Goal: Task Accomplishment & Management: Manage account settings

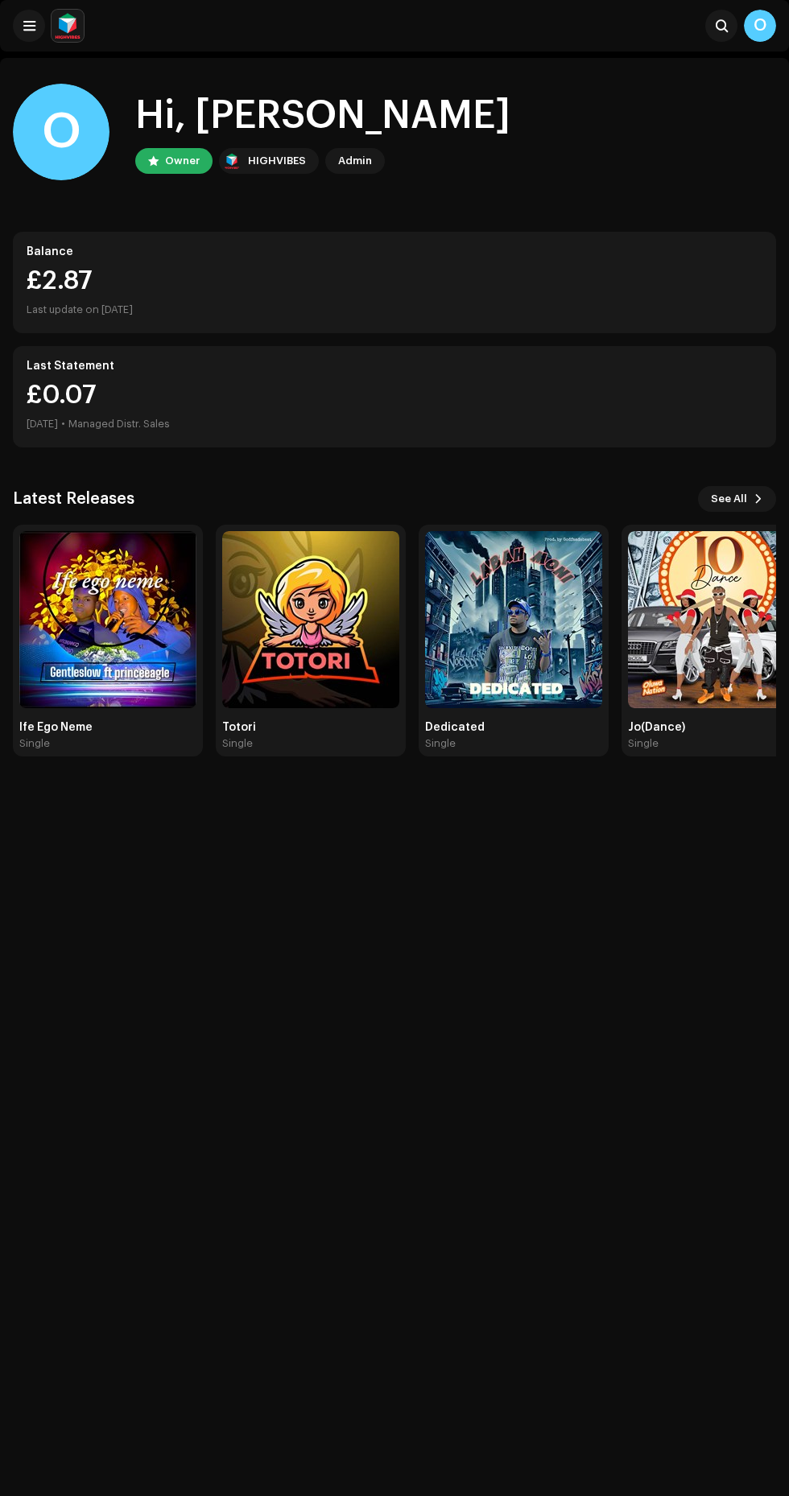
click at [740, 541] on img at bounding box center [716, 619] width 177 height 177
click at [729, 494] on span "See All" at bounding box center [729, 499] width 36 height 32
click at [733, 505] on span "See All" at bounding box center [729, 499] width 36 height 32
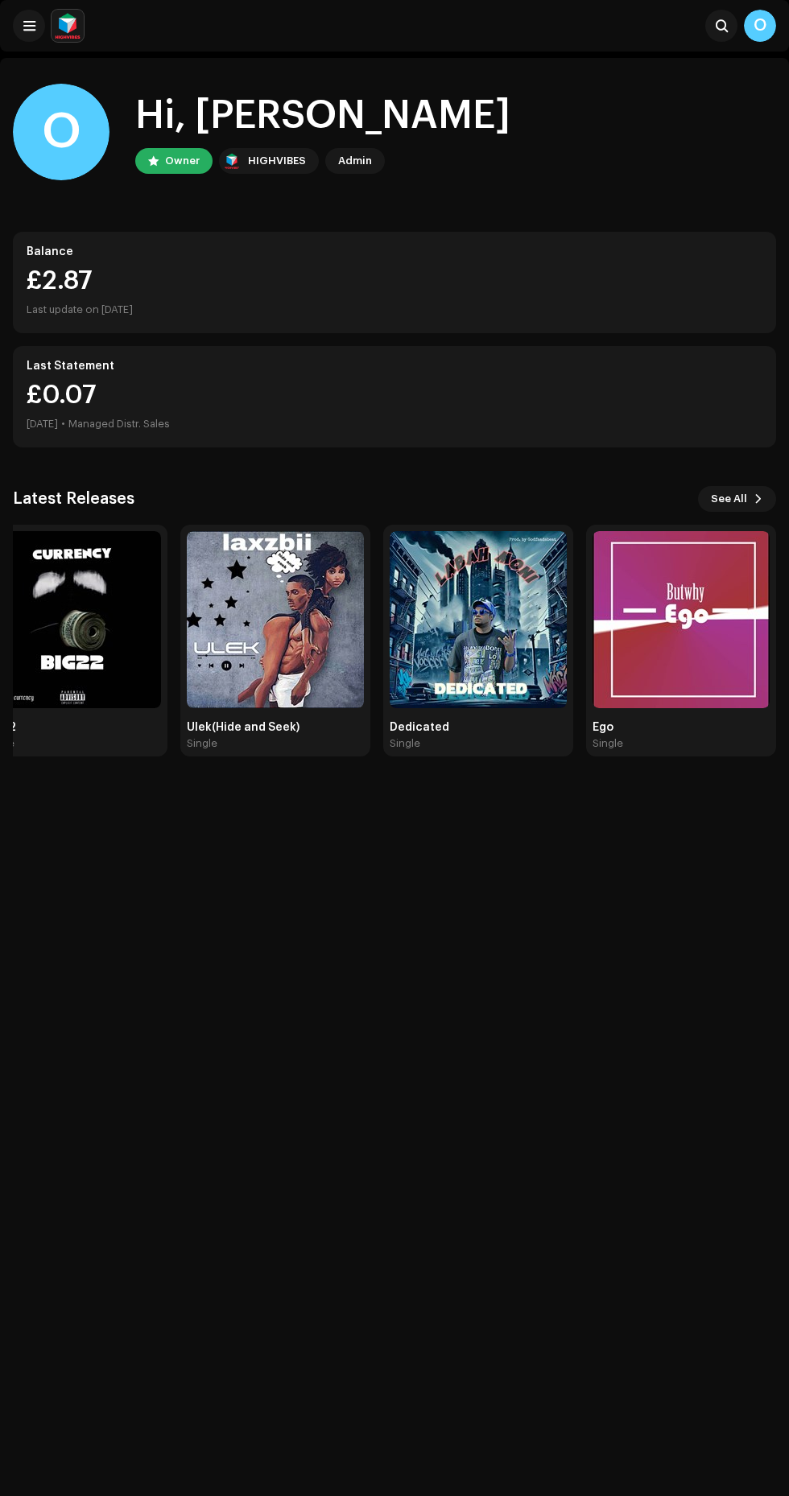
click at [740, 503] on span "See All" at bounding box center [729, 499] width 36 height 32
click at [740, 504] on span "See All" at bounding box center [729, 499] width 36 height 32
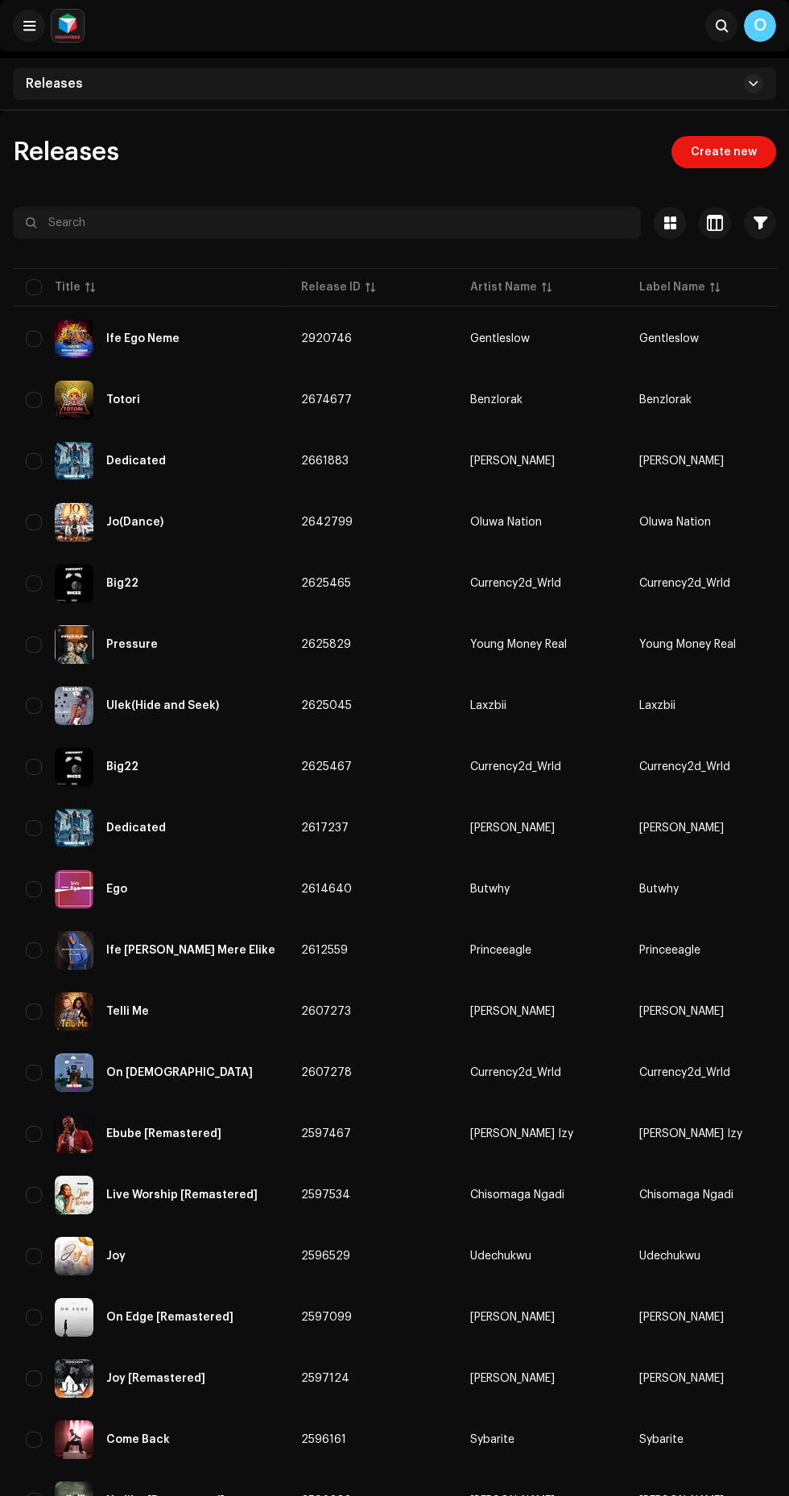
scroll to position [142, 0]
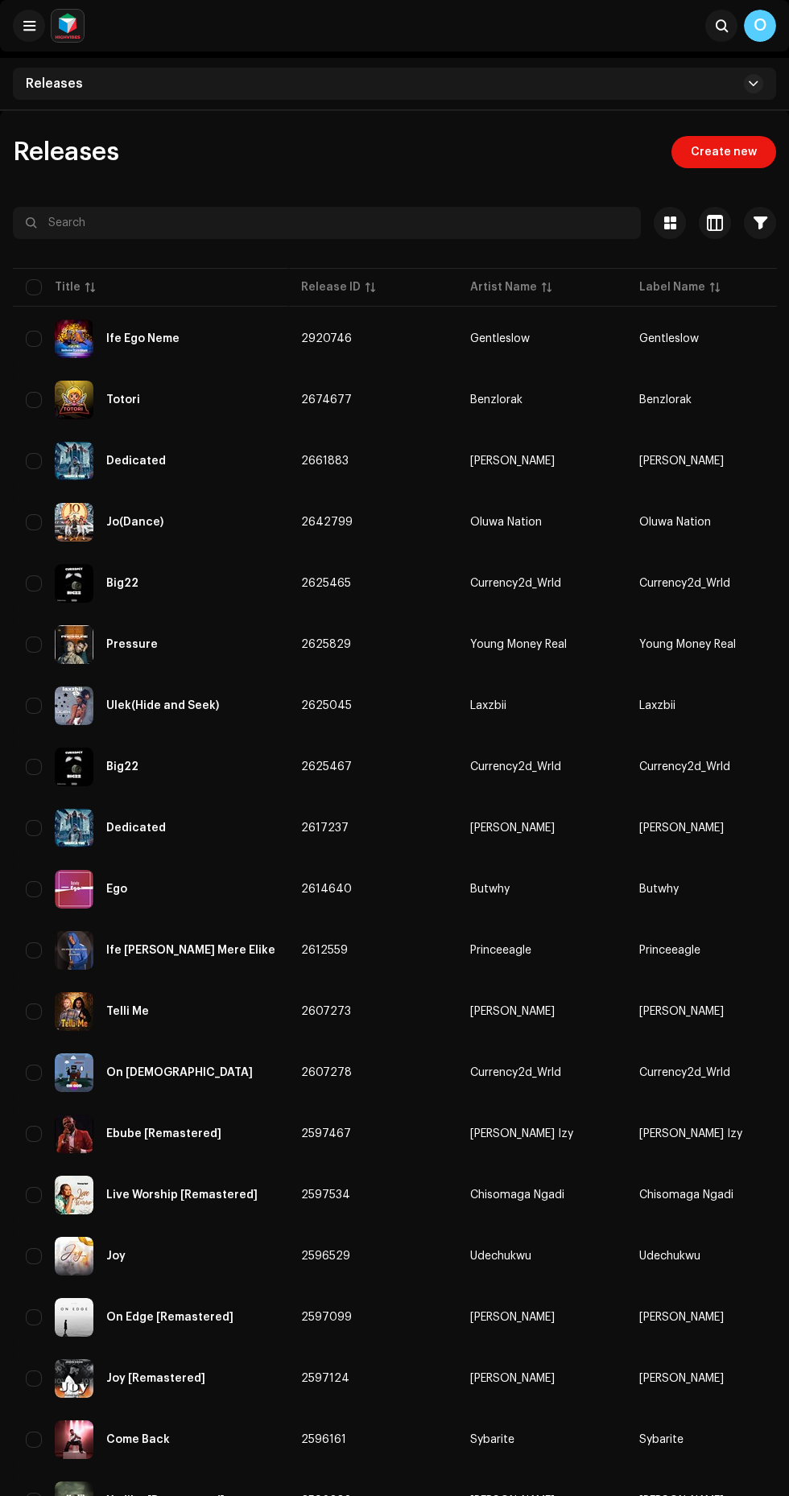
click at [760, 26] on div "O" at bounding box center [760, 26] width 32 height 32
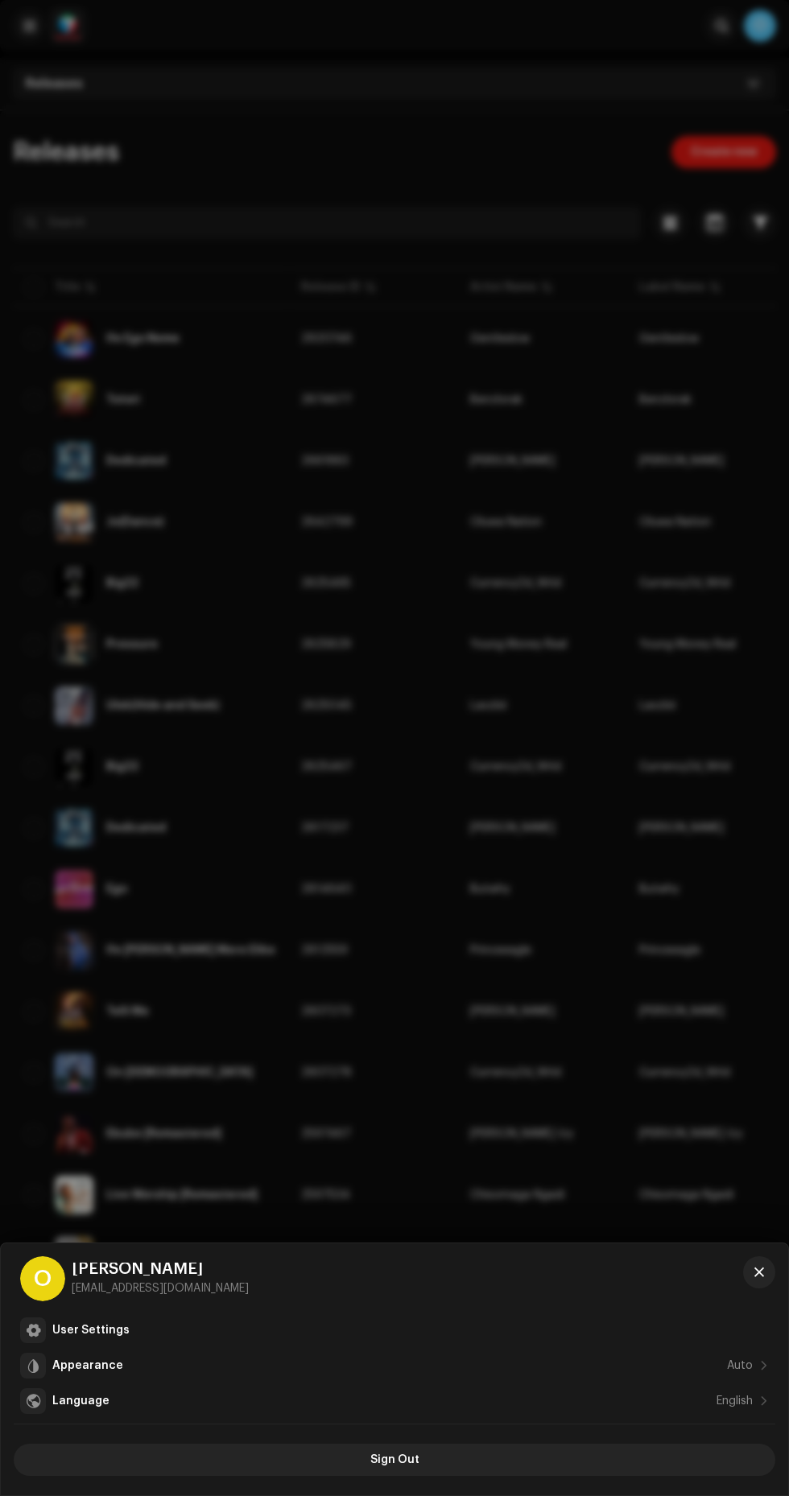
click at [760, 26] on div at bounding box center [394, 748] width 789 height 1496
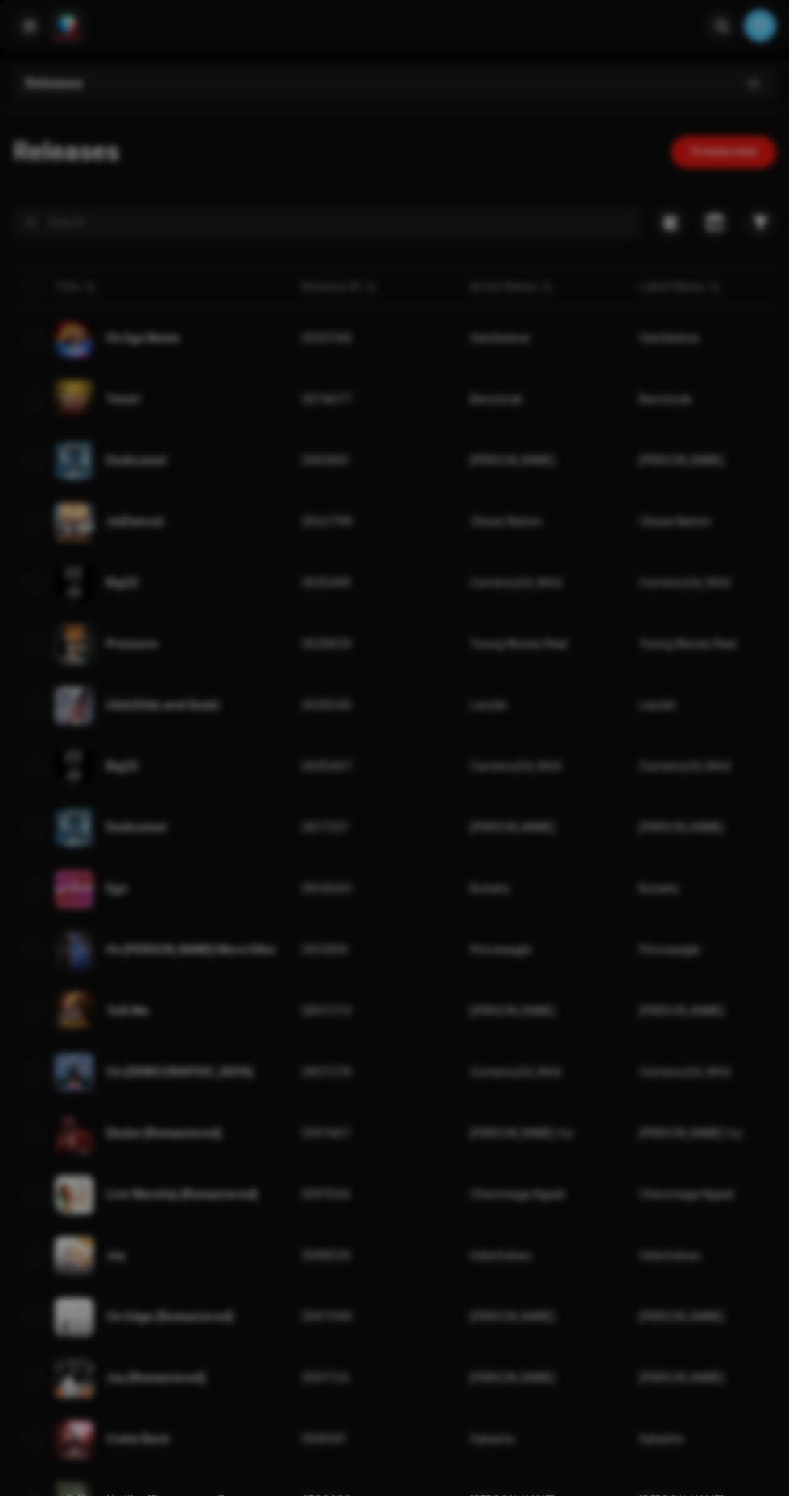
click at [528, 1463] on div at bounding box center [394, 748] width 789 height 1496
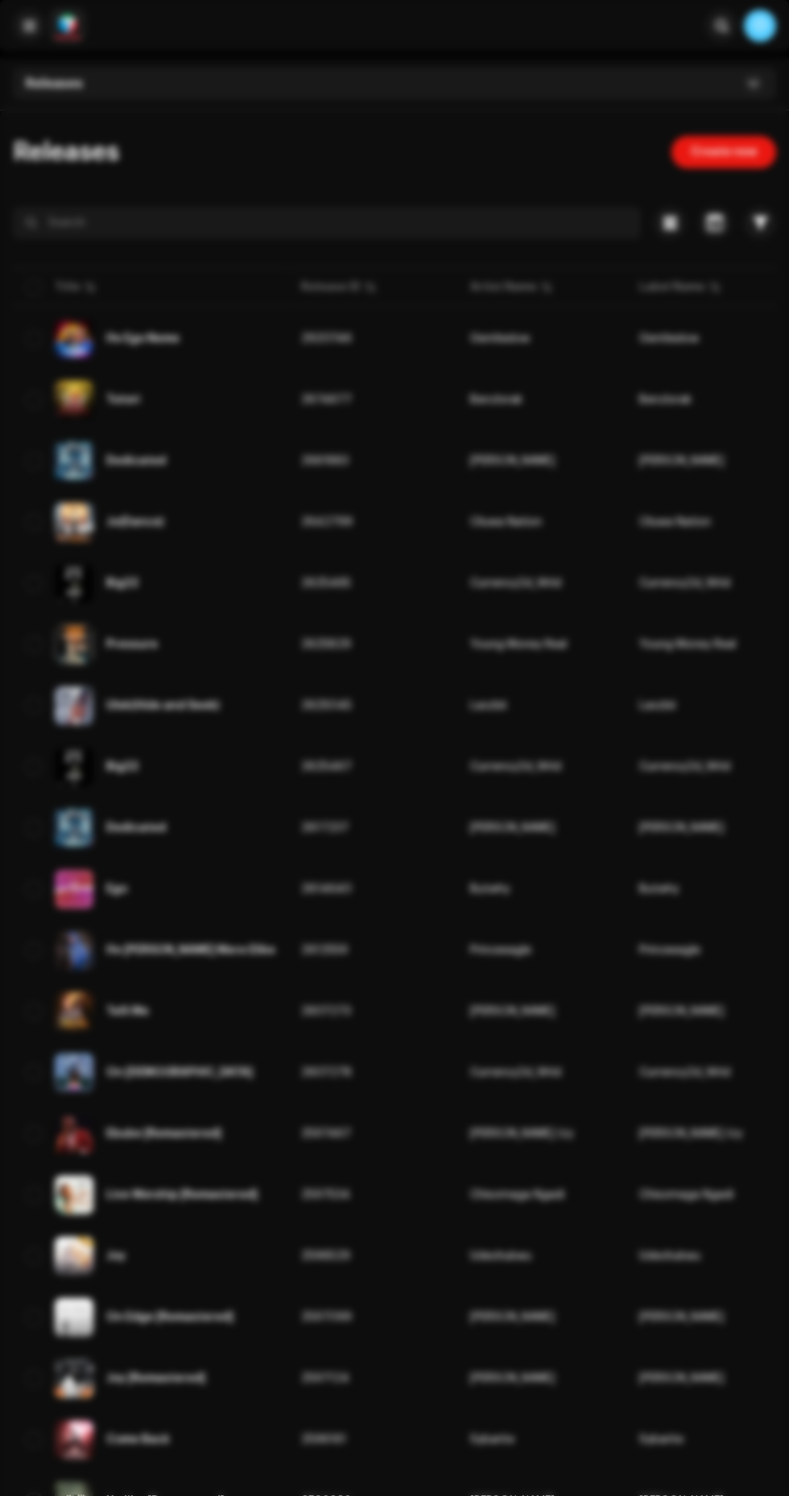
click at [423, 1457] on div at bounding box center [394, 748] width 789 height 1496
click at [760, 26] on div "O" at bounding box center [760, 26] width 32 height 32
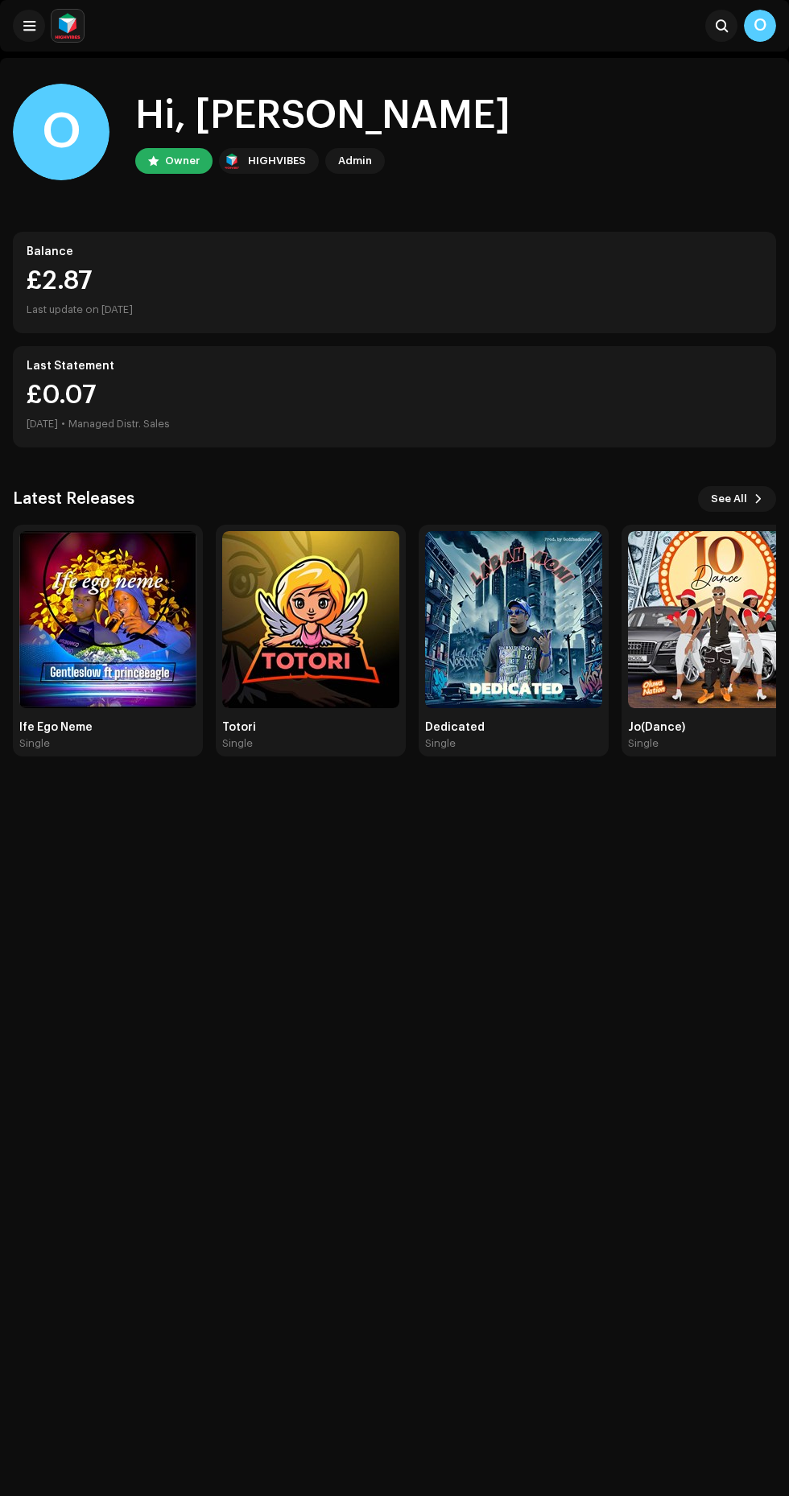
click at [92, 662] on img at bounding box center [107, 619] width 177 height 177
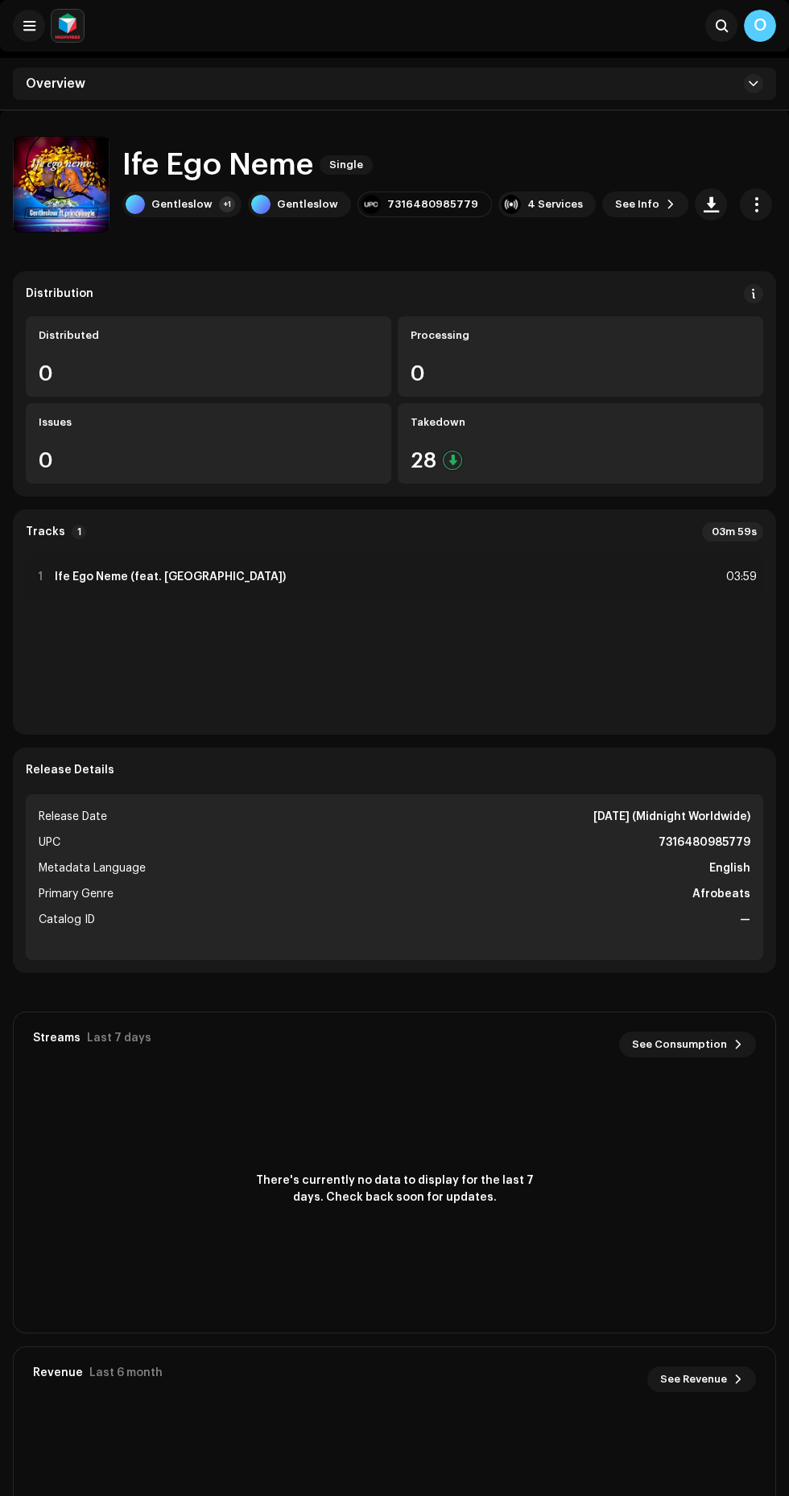
click at [748, 206] on span "button" at bounding box center [755, 204] width 15 height 13
click at [662, 308] on div "Distribute" at bounding box center [656, 308] width 150 height 13
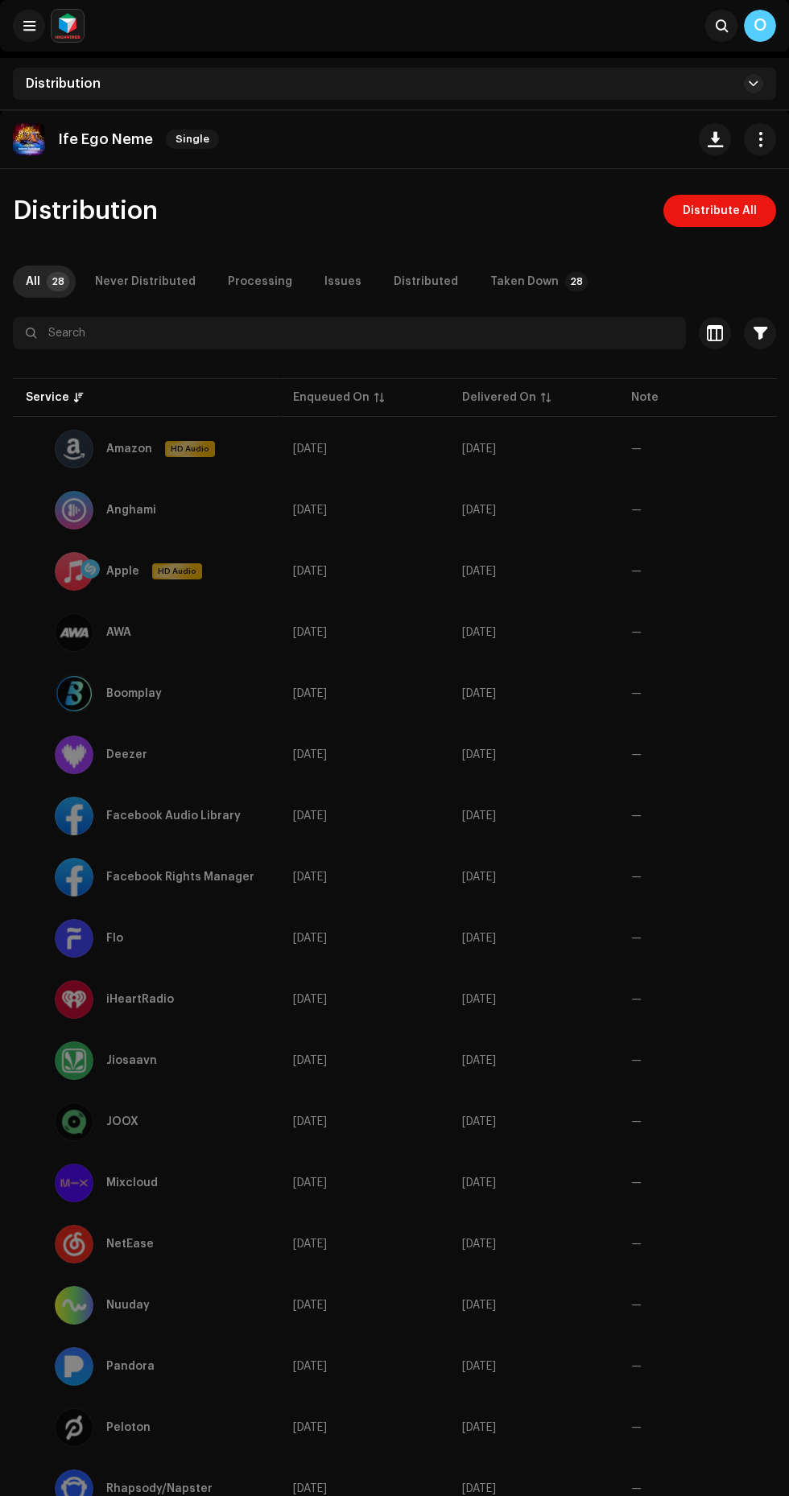
click at [743, 207] on span "Distribute All" at bounding box center [719, 211] width 74 height 32
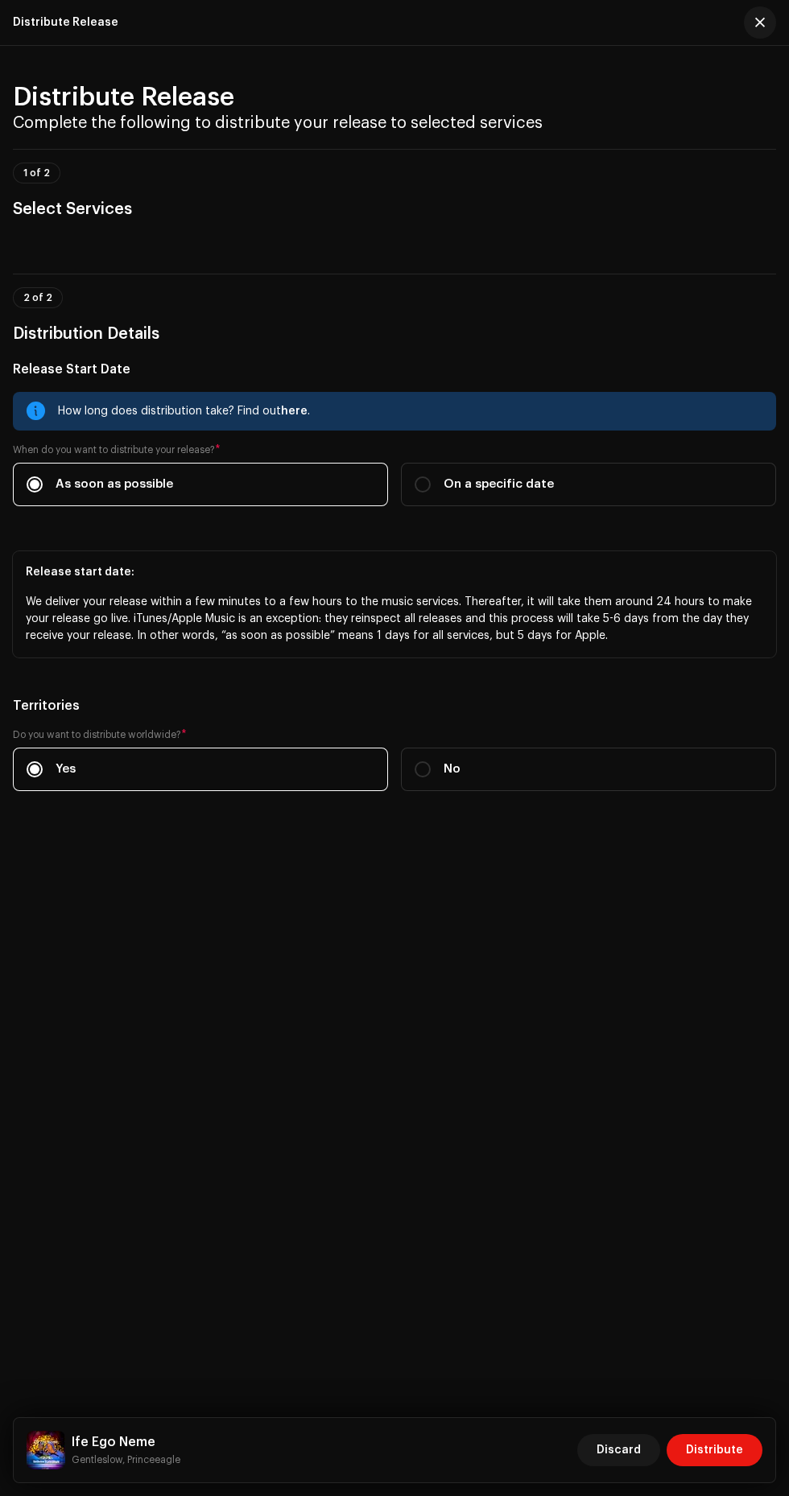
scroll to position [563, 0]
click at [700, 1466] on span "Distribute" at bounding box center [714, 1450] width 57 height 32
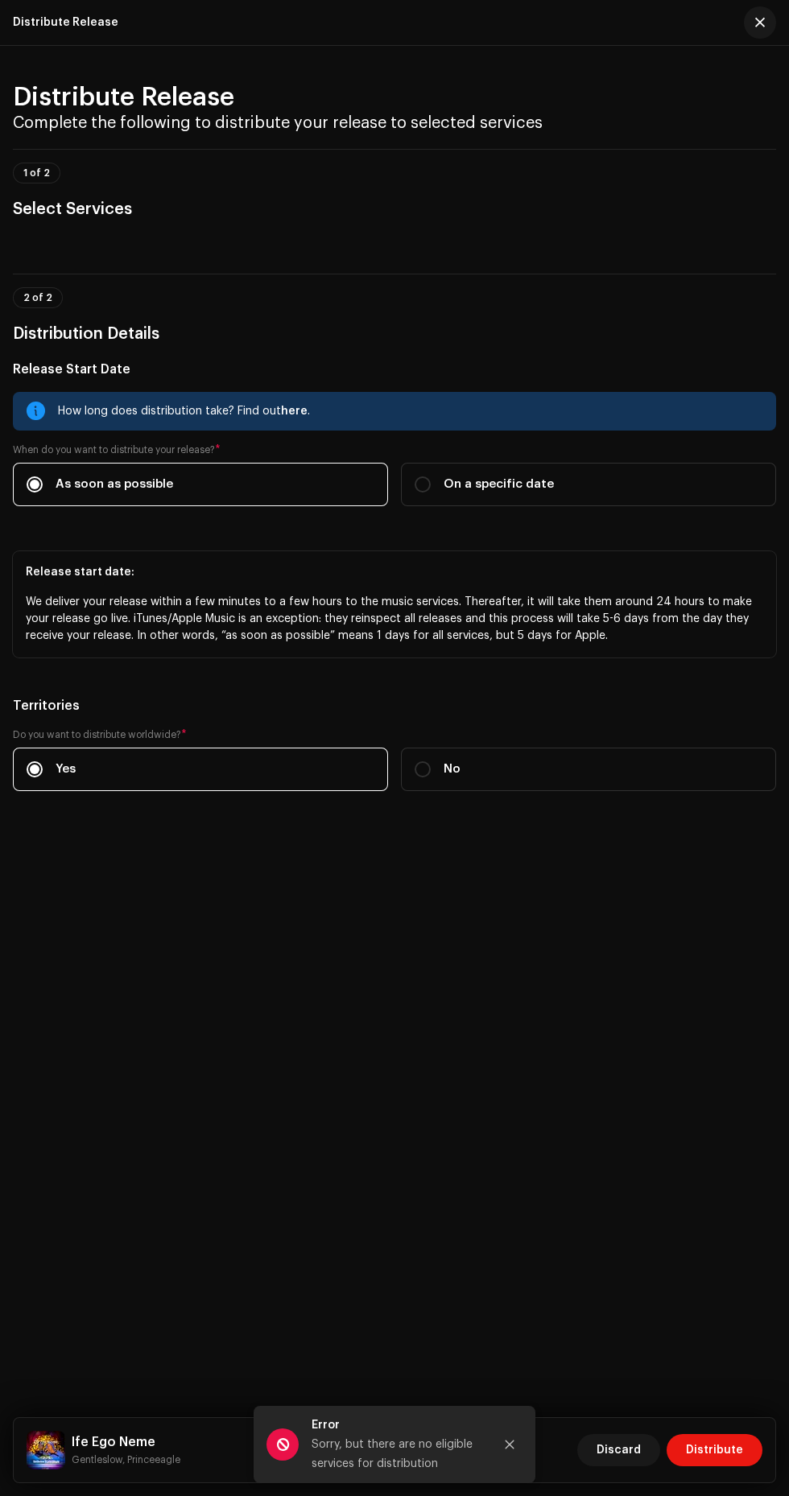
click at [700, 1466] on span "Distribute" at bounding box center [714, 1450] width 57 height 32
click at [611, 1466] on span "Discard" at bounding box center [618, 1450] width 44 height 32
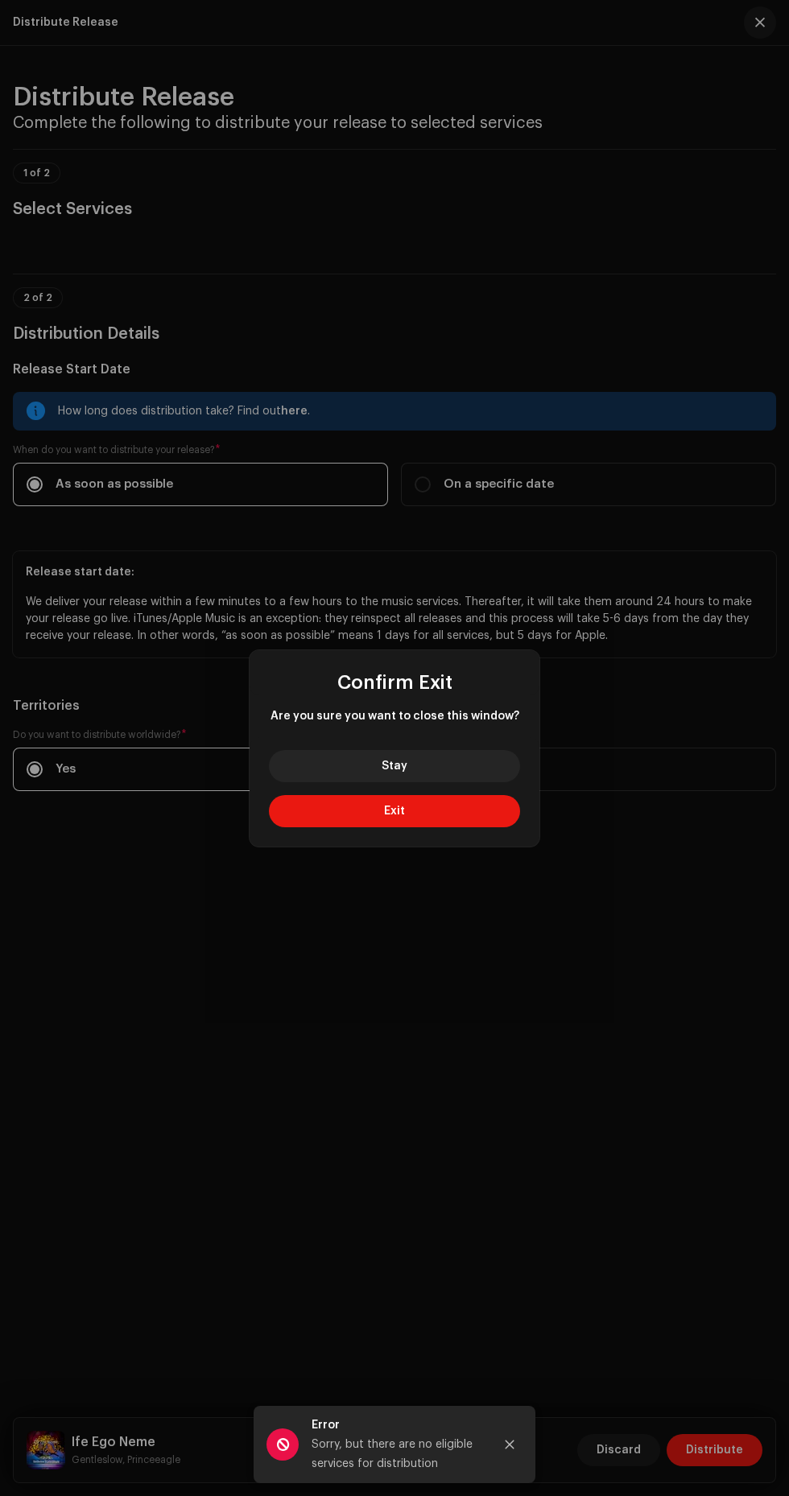
click at [480, 782] on button "Stay" at bounding box center [394, 766] width 251 height 32
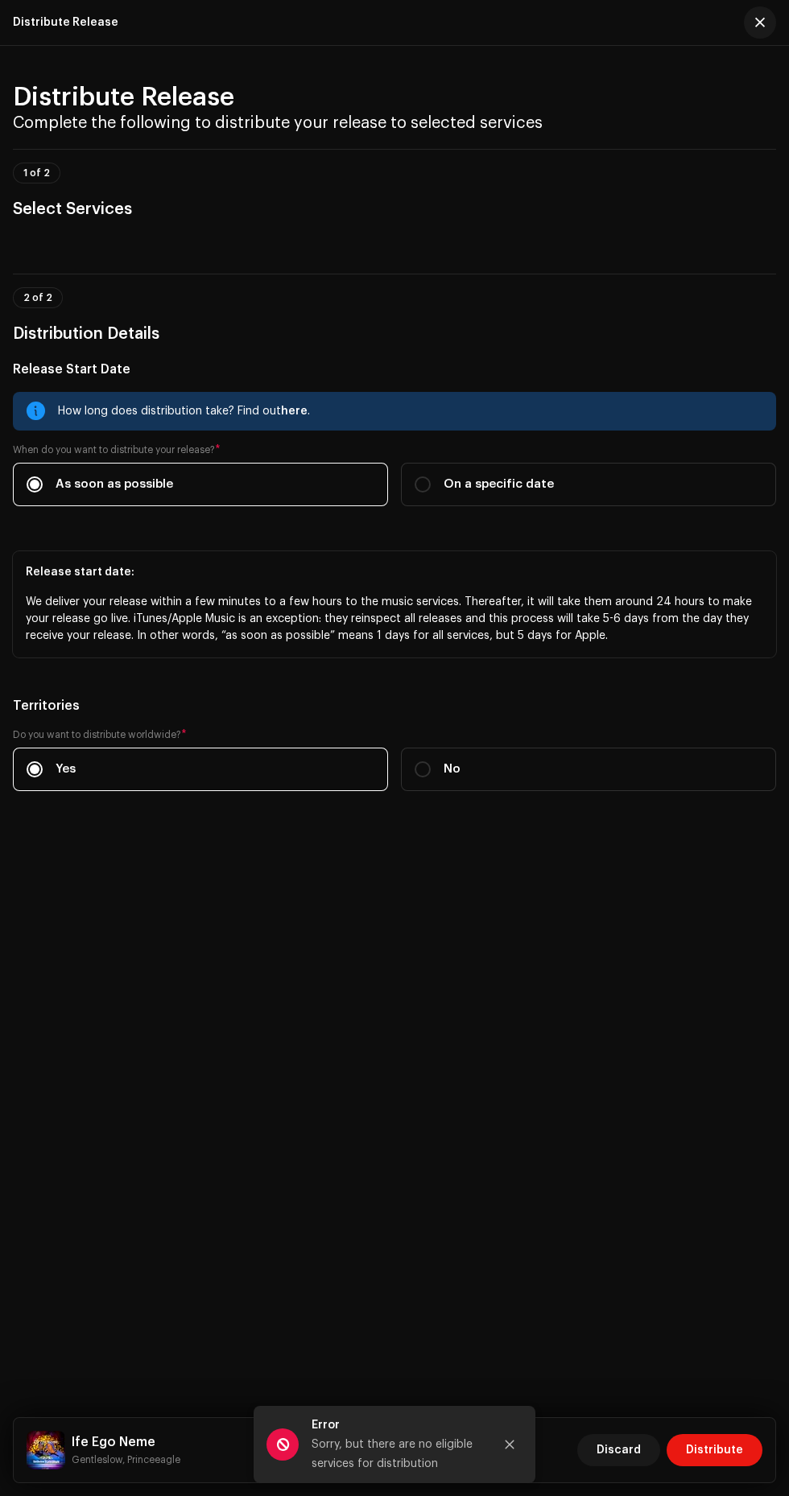
scroll to position [0, 0]
click at [760, 22] on span "button" at bounding box center [760, 22] width 10 height 13
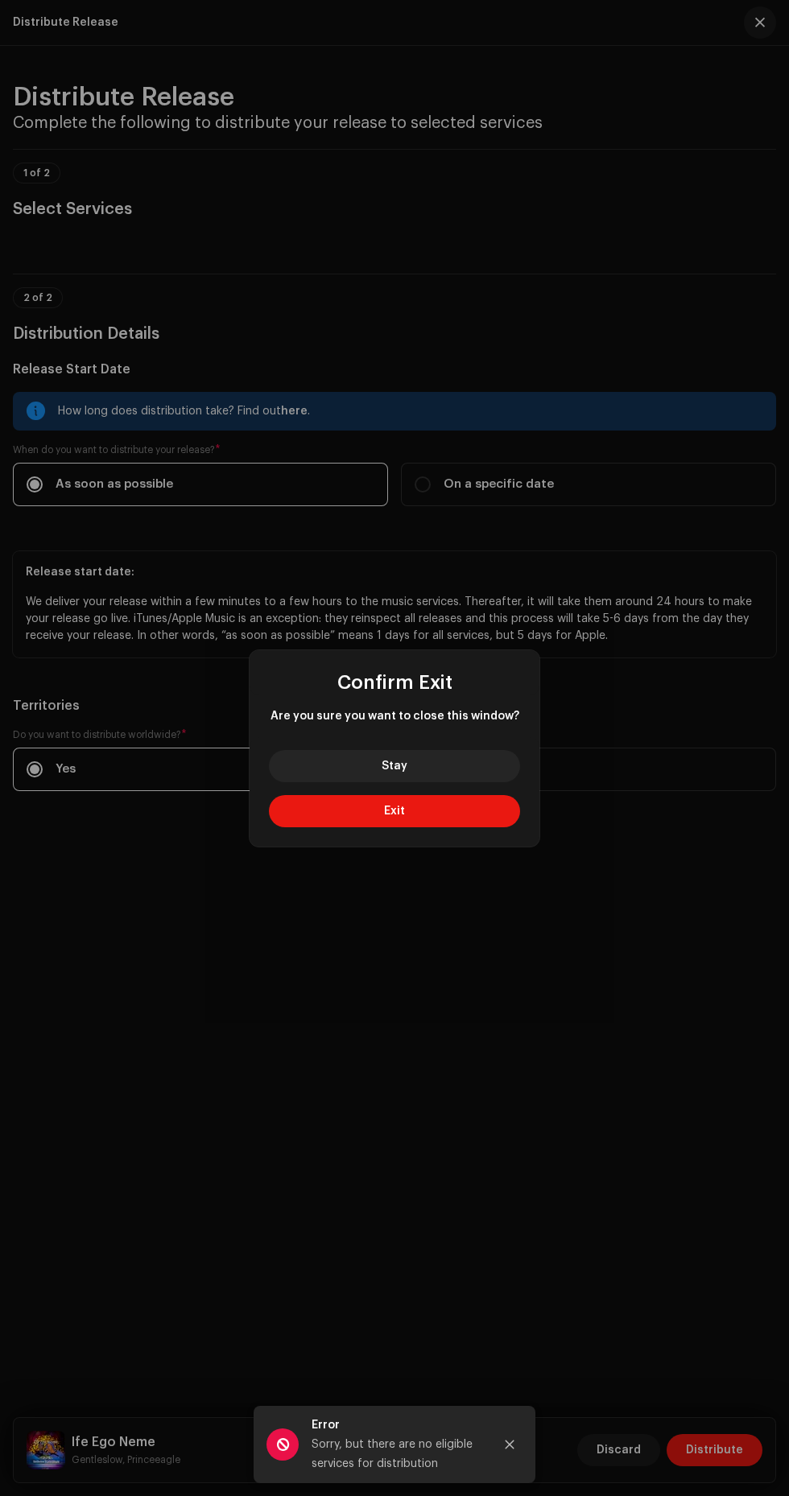
click at [446, 825] on button "Exit" at bounding box center [394, 811] width 251 height 32
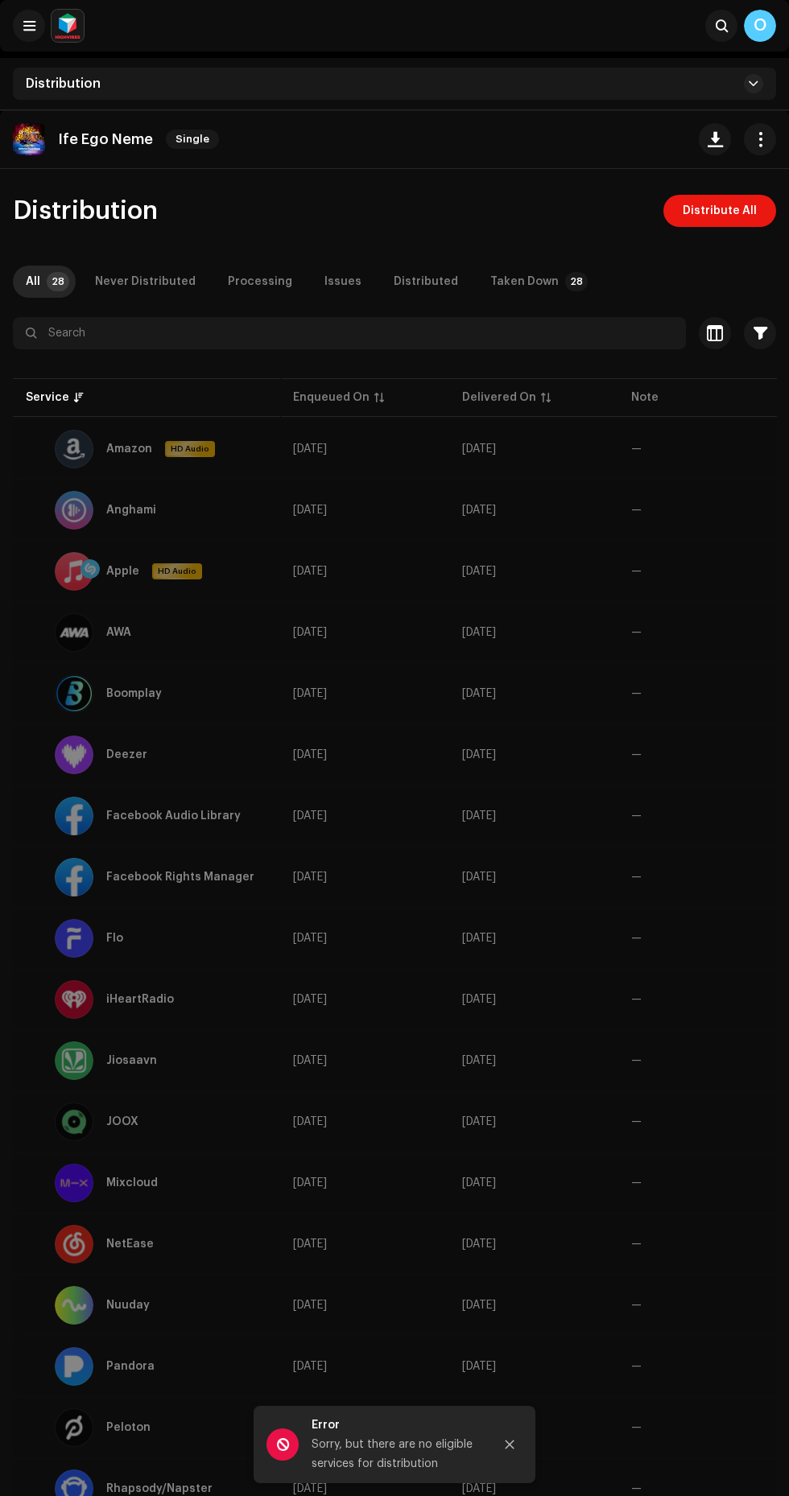
click at [743, 217] on span "Distribute All" at bounding box center [719, 211] width 74 height 32
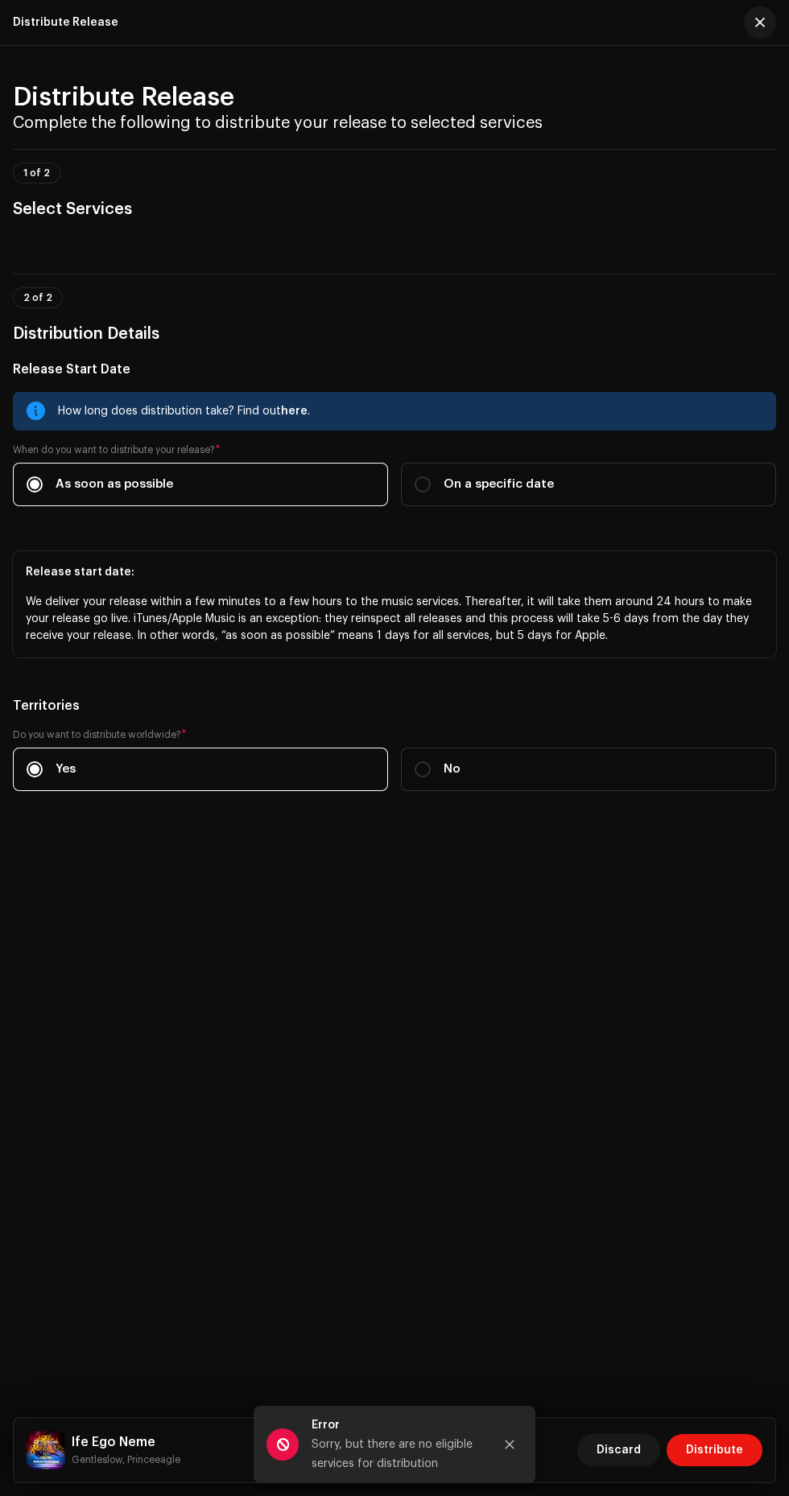
click at [725, 1450] on span "Distribute" at bounding box center [714, 1450] width 57 height 32
click at [760, 22] on span "button" at bounding box center [760, 22] width 10 height 13
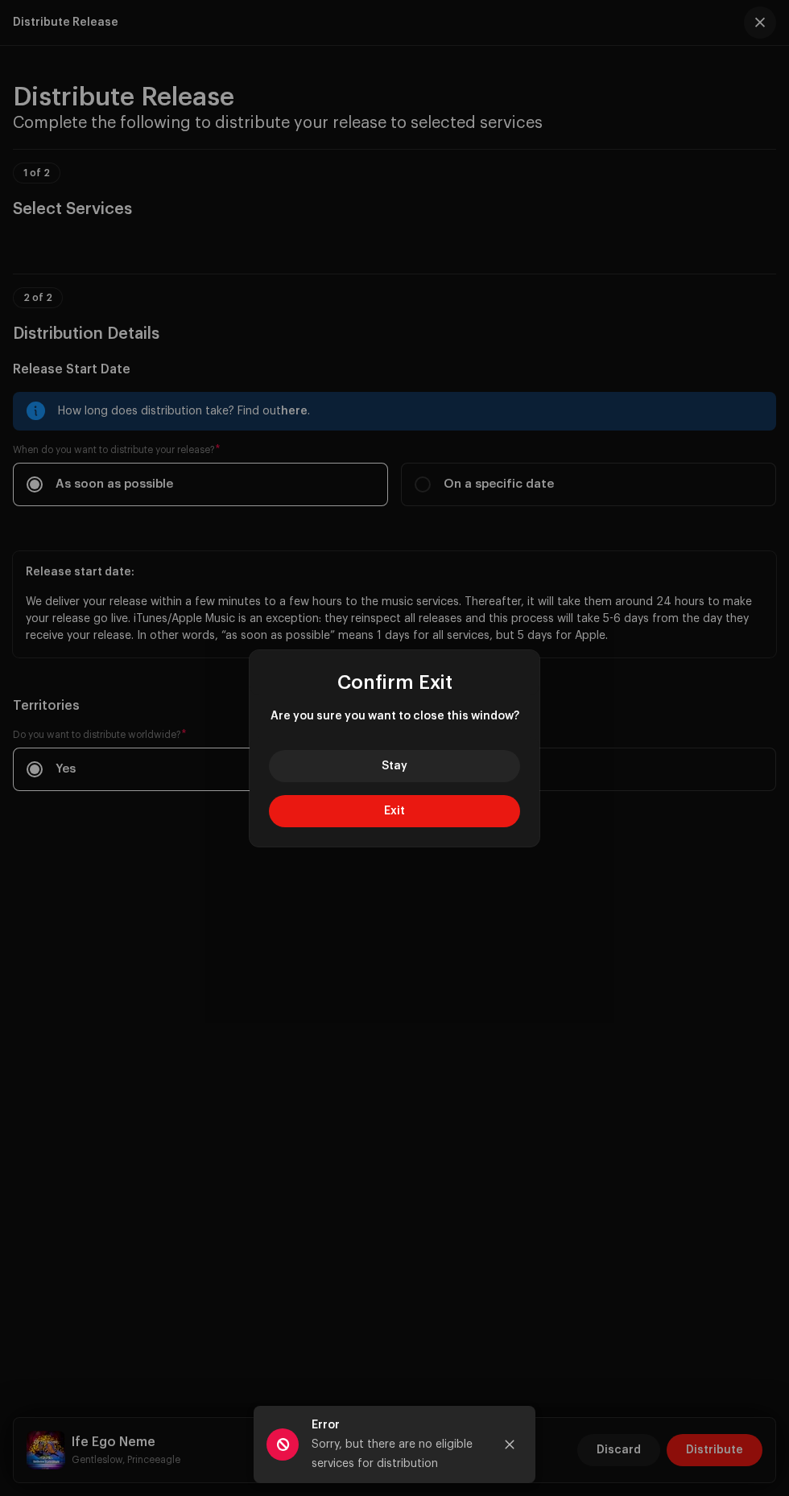
click at [447, 814] on button "Exit" at bounding box center [394, 811] width 251 height 32
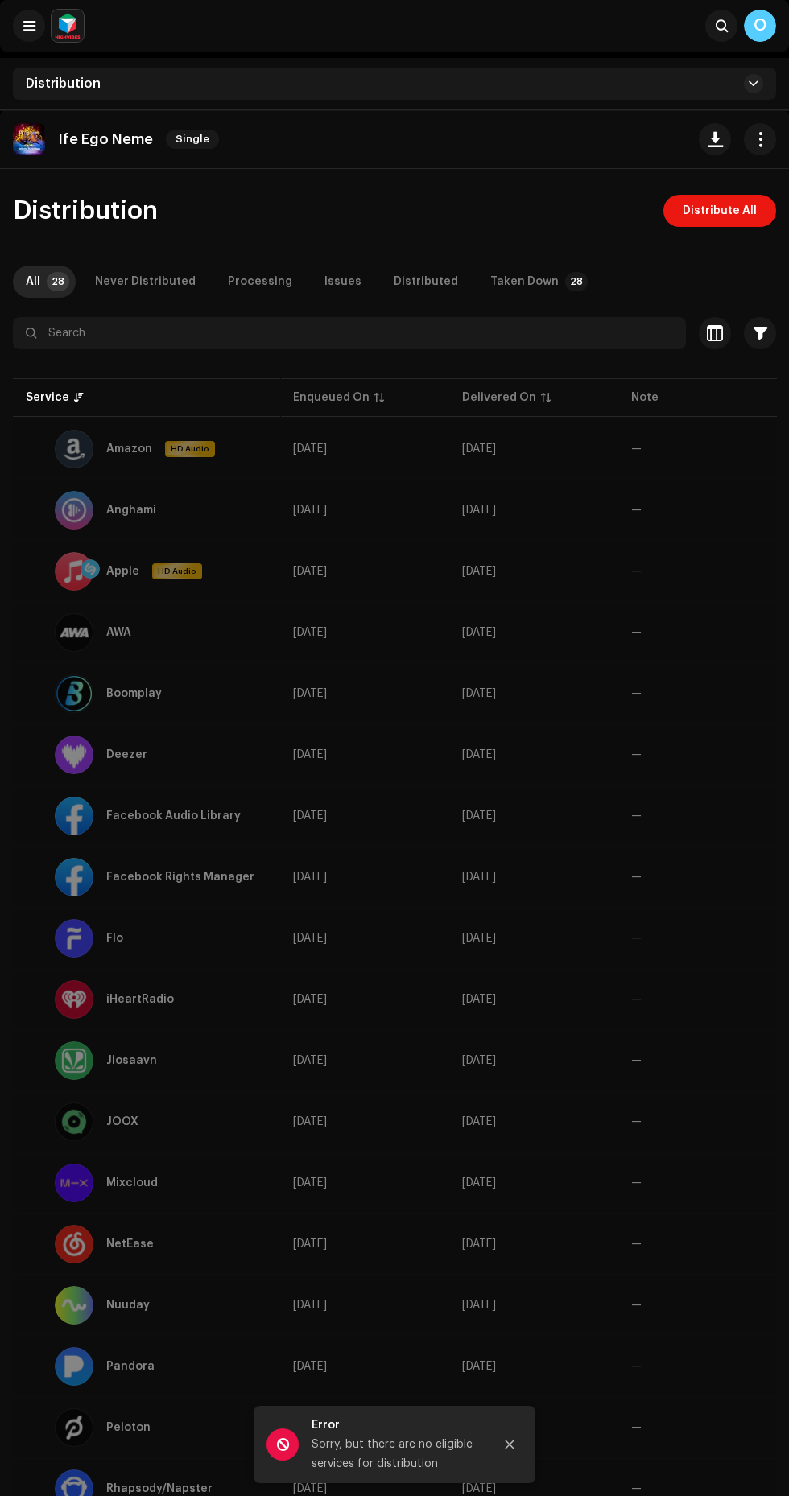
click at [534, 306] on div "Distribution Distribute All All 28 Never Distributed Processing Issues Distribu…" at bounding box center [394, 1186] width 789 height 1983
click at [532, 304] on div "Distribution Distribute All All 28 Never Distributed Processing Issues Distribu…" at bounding box center [394, 1186] width 789 height 1983
click at [508, 280] on div "Taken Down" at bounding box center [524, 282] width 68 height 32
click at [517, 298] on div "Distribution Distribute All All 28 Never Distributed Processing Issues Distribu…" at bounding box center [394, 1186] width 789 height 1983
click at [146, 304] on div "Distribution Distribute All All 28 Never Distributed Processing Issues Distribu…" at bounding box center [394, 1186] width 789 height 1983
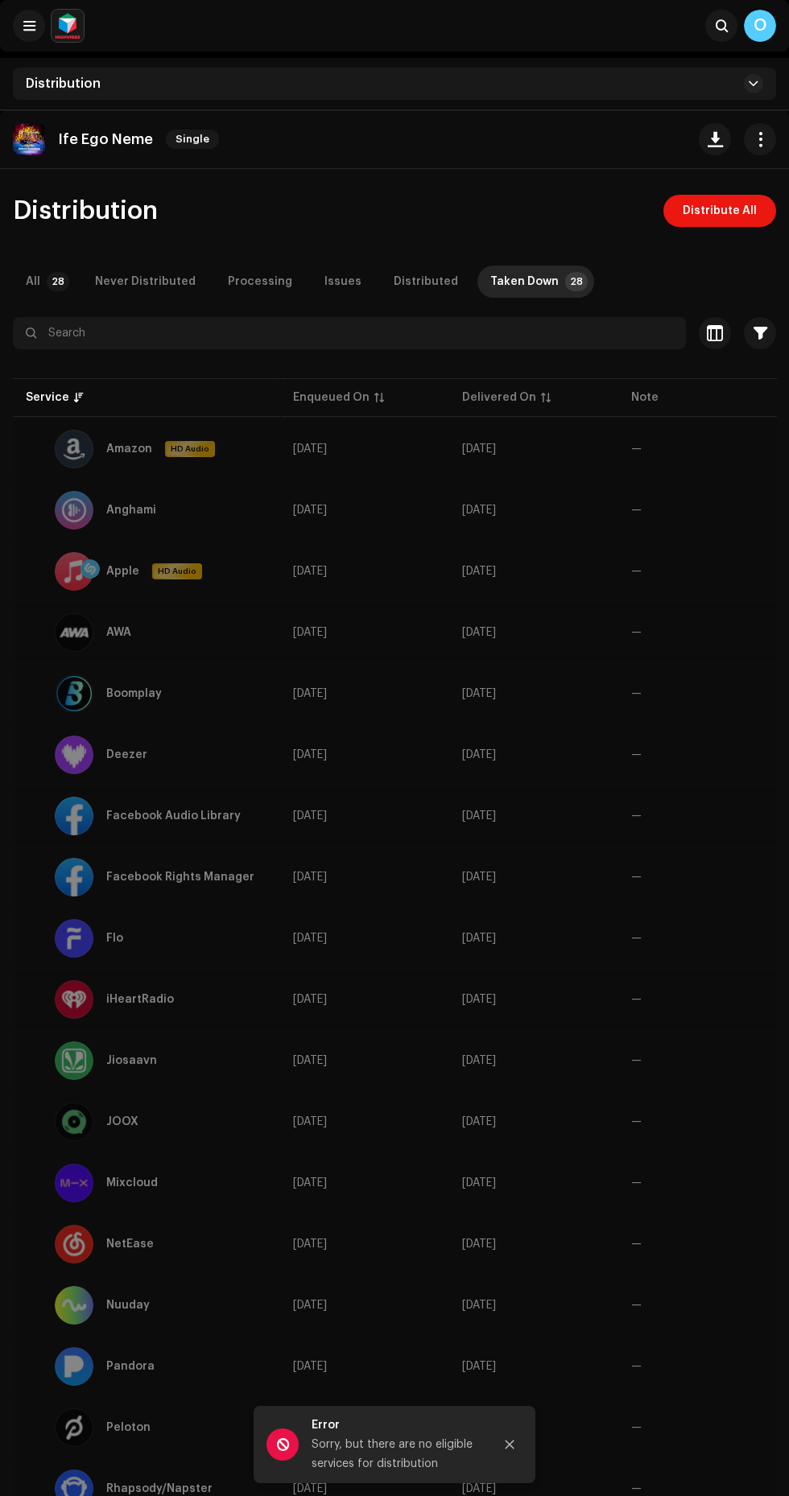
click at [122, 282] on div "Never Distributed" at bounding box center [145, 282] width 101 height 32
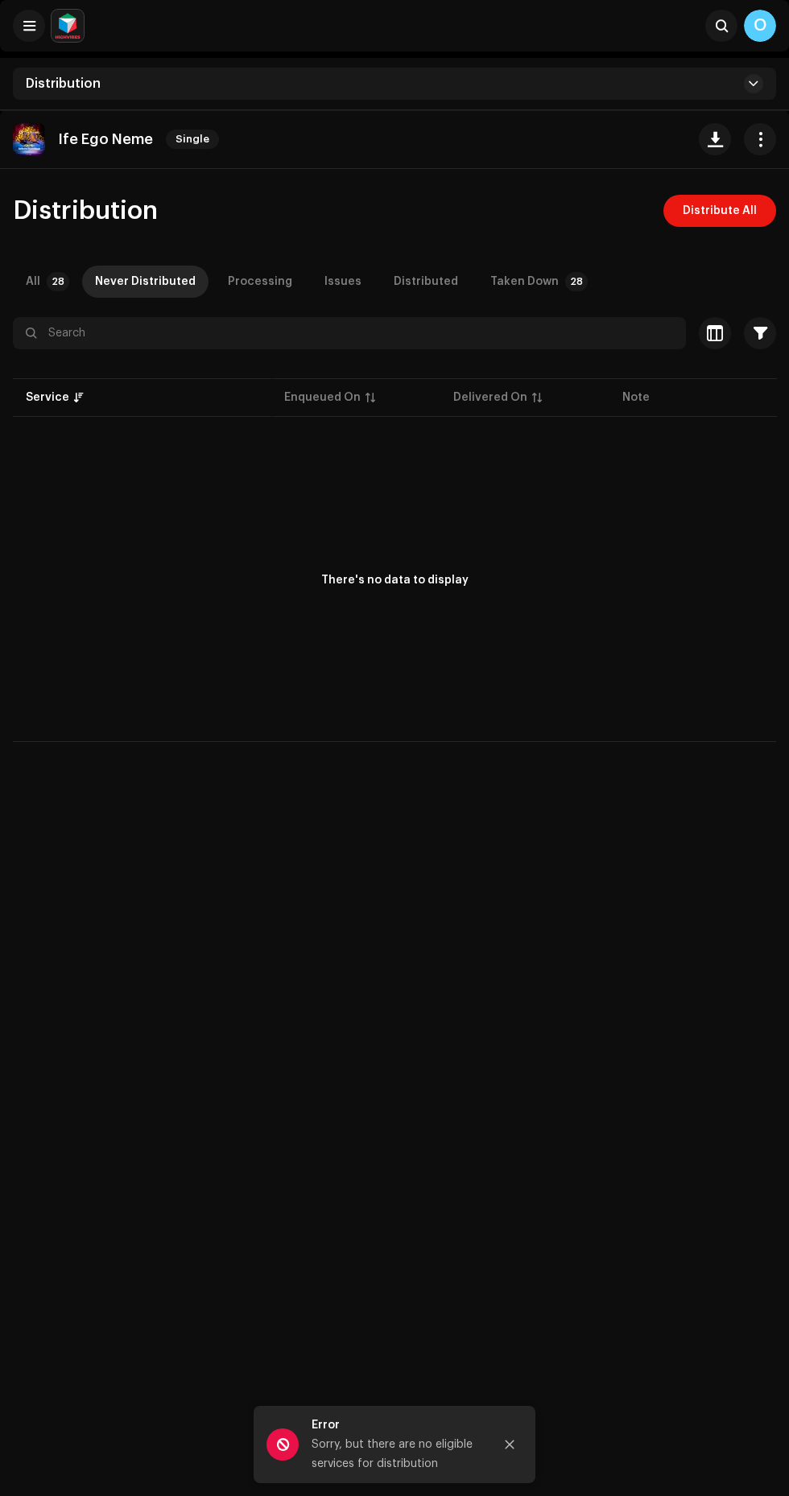
click at [518, 282] on div "Taken Down" at bounding box center [524, 282] width 68 height 32
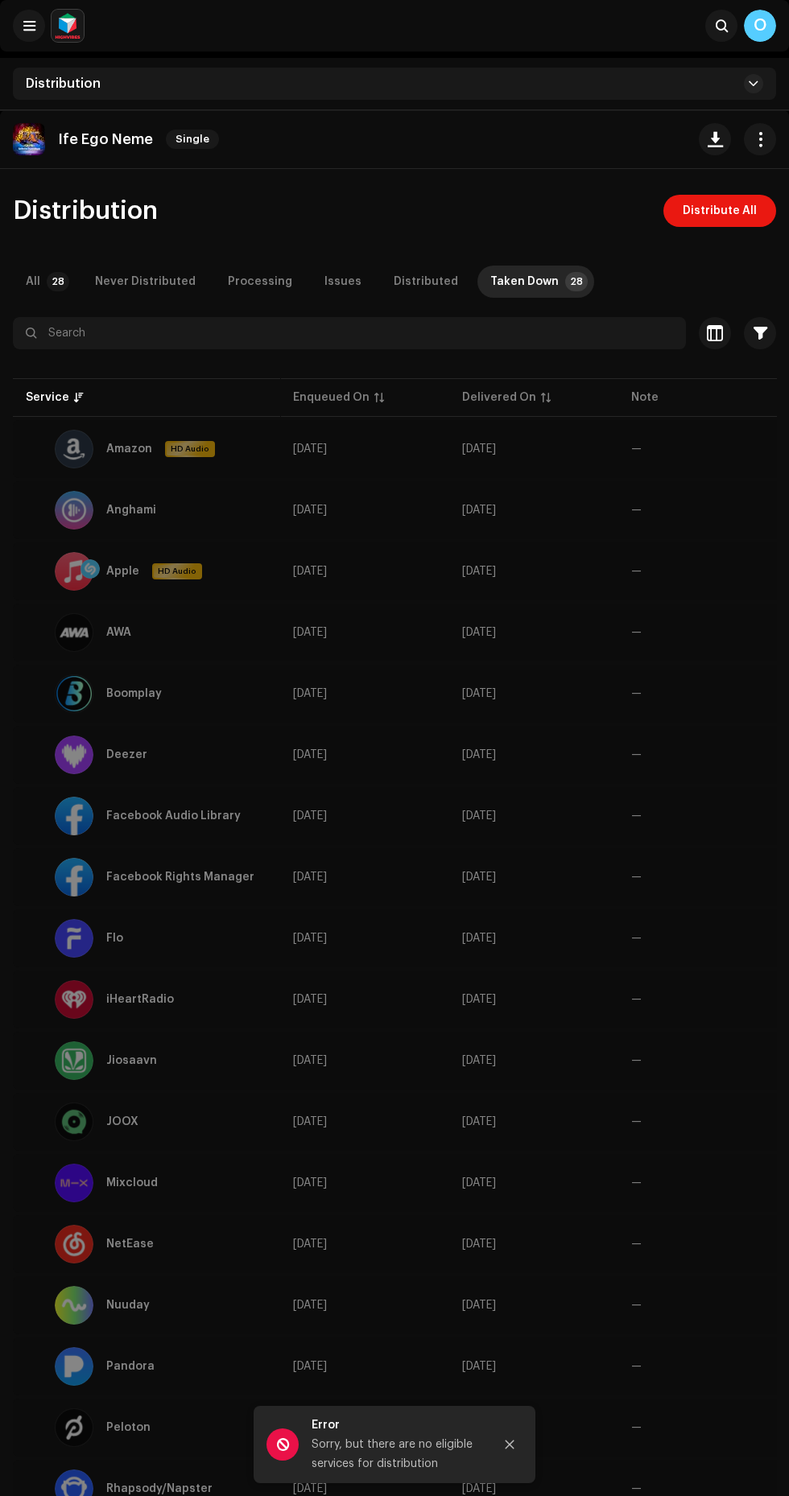
click at [90, 565] on div at bounding box center [89, 568] width 19 height 19
click at [58, 518] on div at bounding box center [74, 510] width 39 height 39
click at [65, 452] on div at bounding box center [74, 449] width 39 height 39
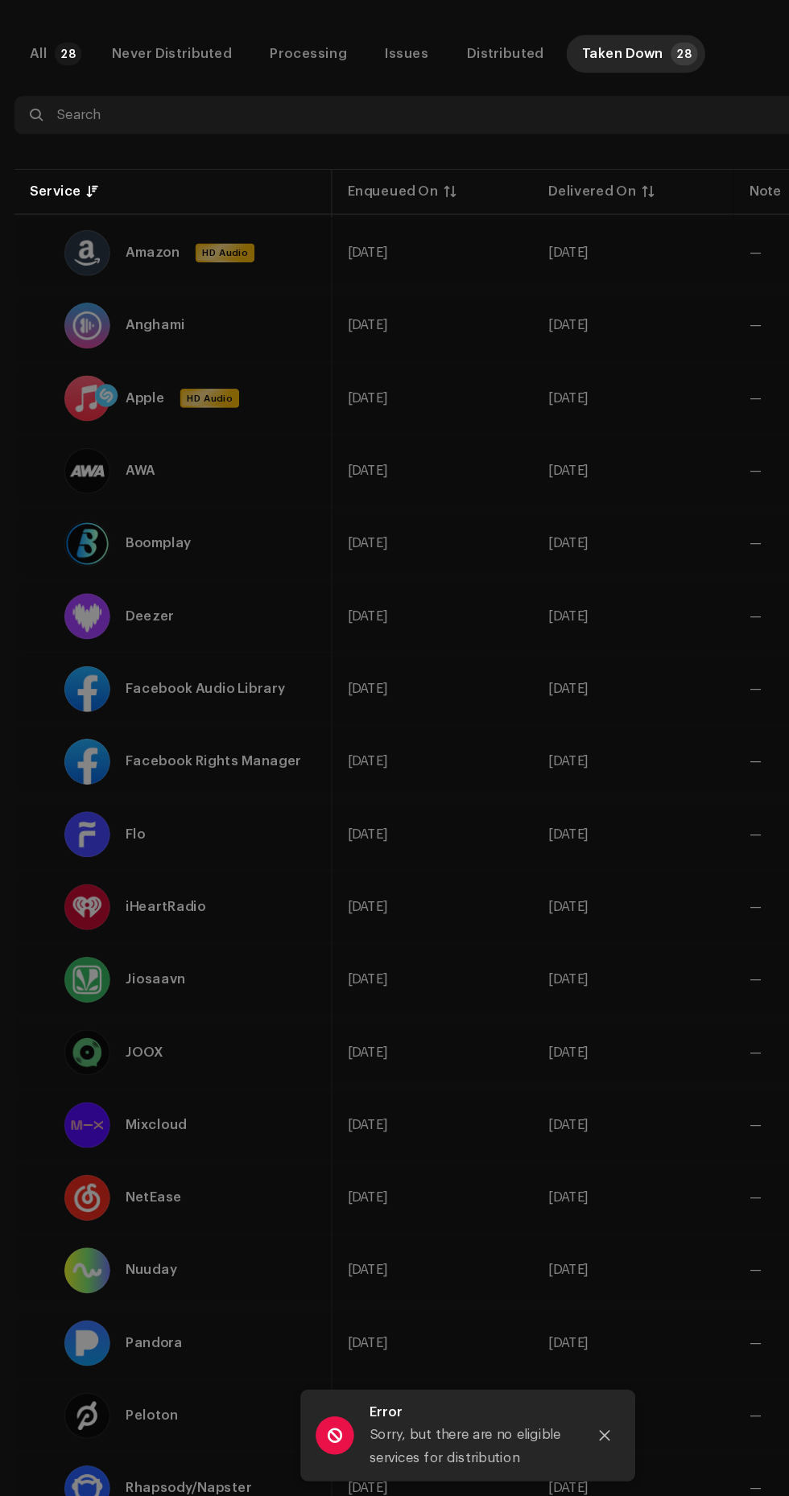
scroll to position [0, 2]
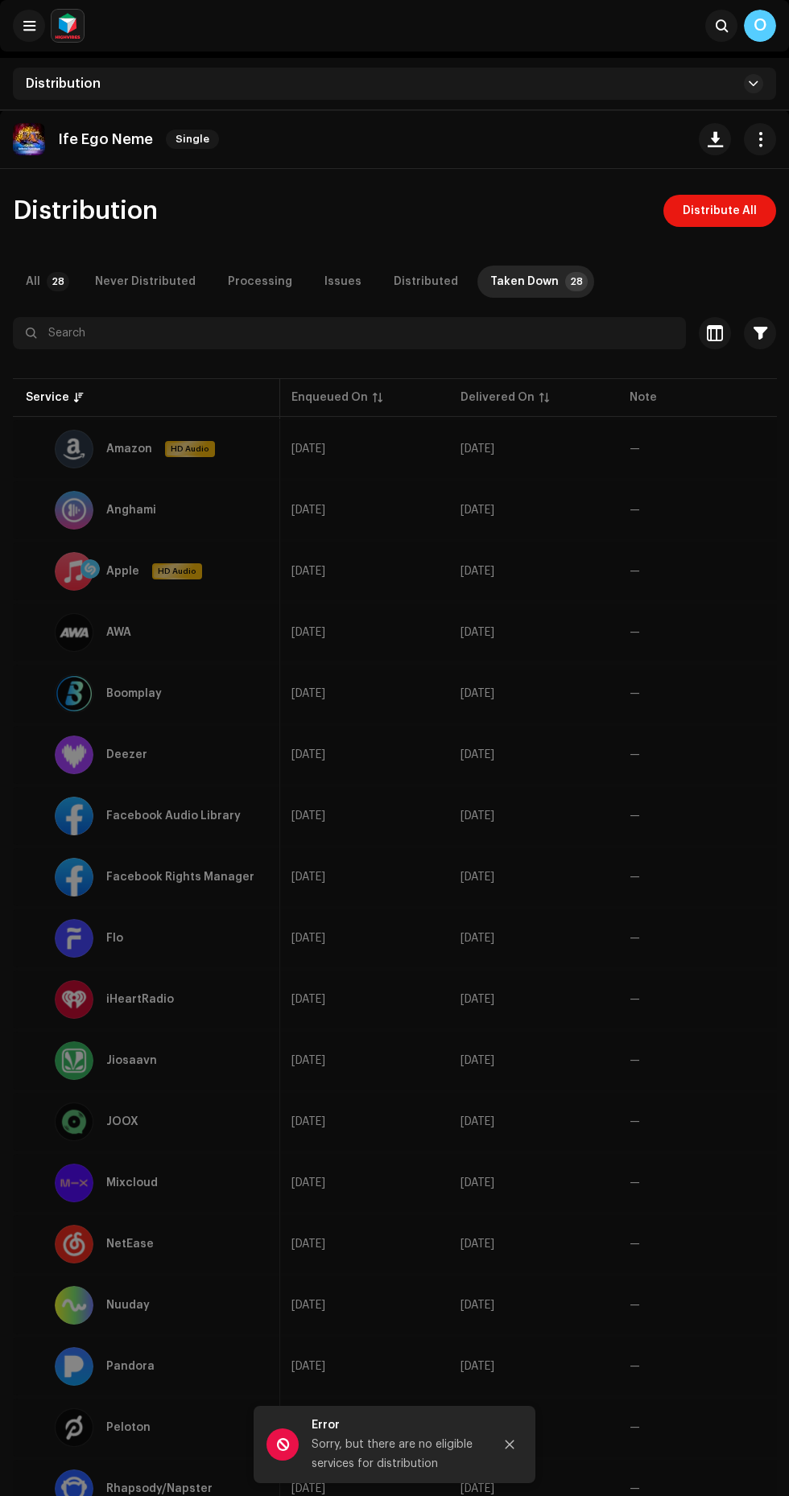
click at [736, 163] on div "Ife Ego Neme Single" at bounding box center [394, 139] width 789 height 59
click at [738, 215] on span "Distribute All" at bounding box center [719, 211] width 74 height 32
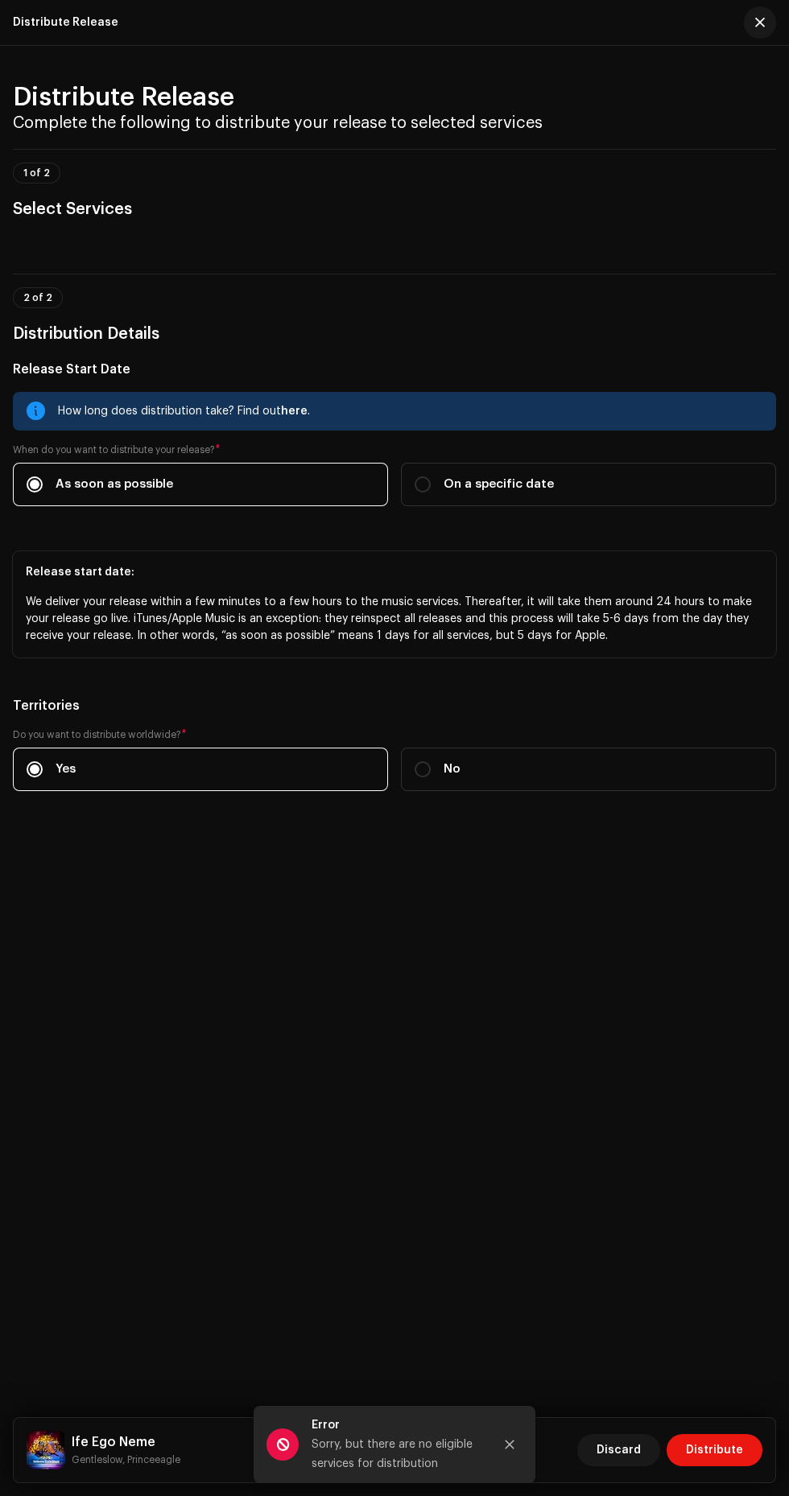
click at [760, 23] on span "button" at bounding box center [760, 22] width 10 height 13
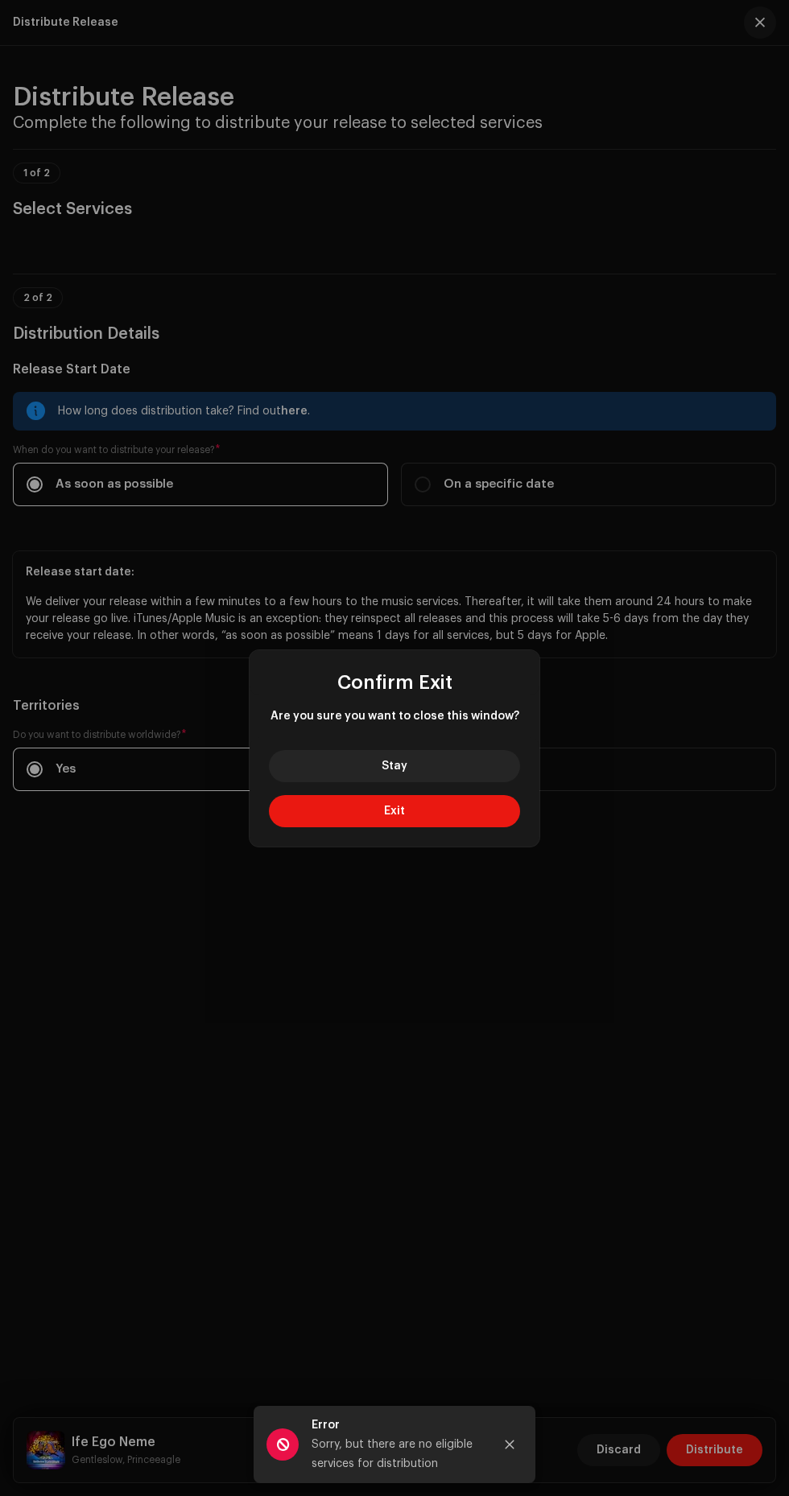
click at [444, 822] on button "Exit" at bounding box center [394, 811] width 251 height 32
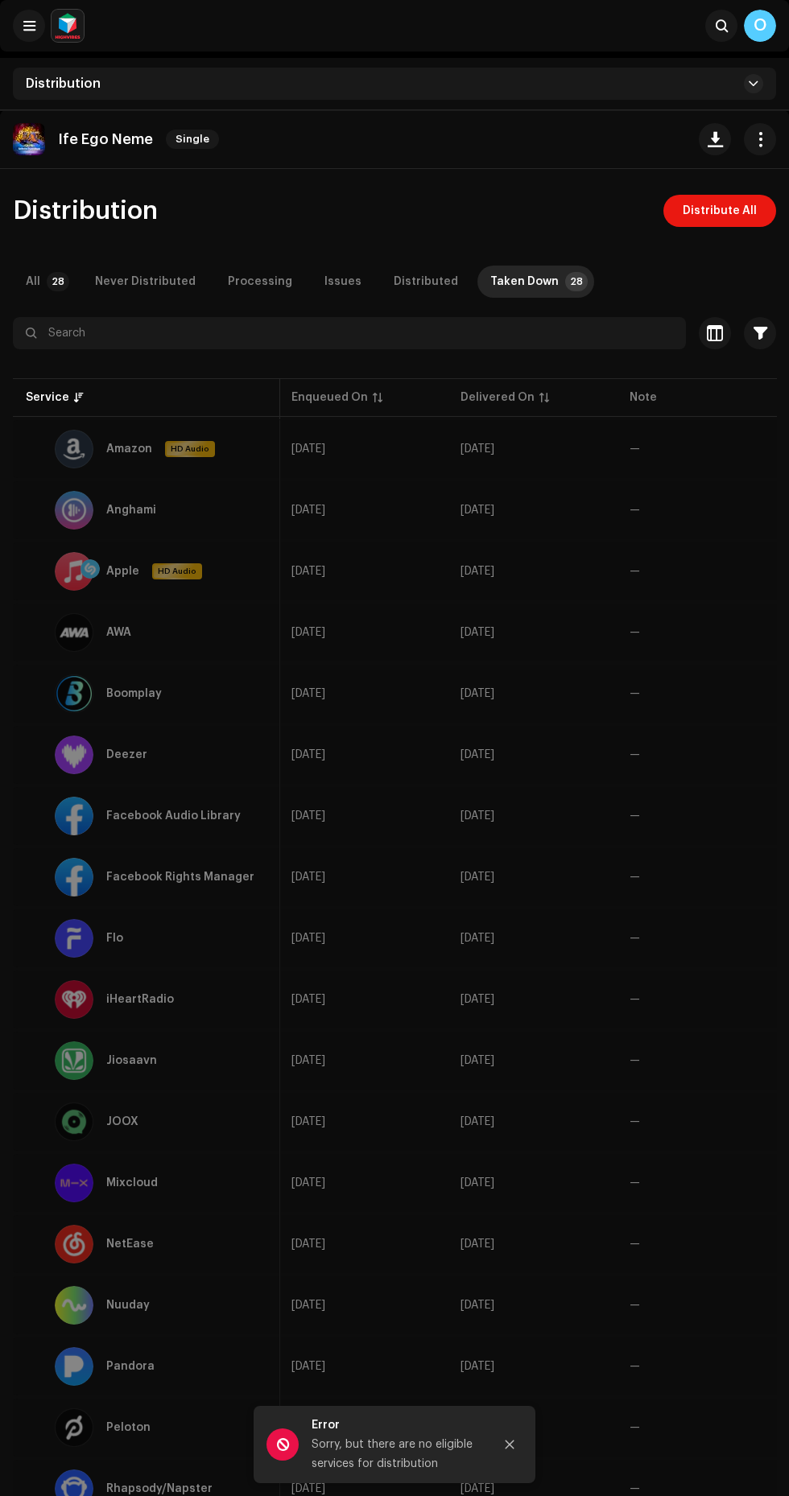
click at [760, 138] on span "button" at bounding box center [760, 139] width 15 height 13
click at [708, 206] on div "Edit" at bounding box center [687, 210] width 150 height 13
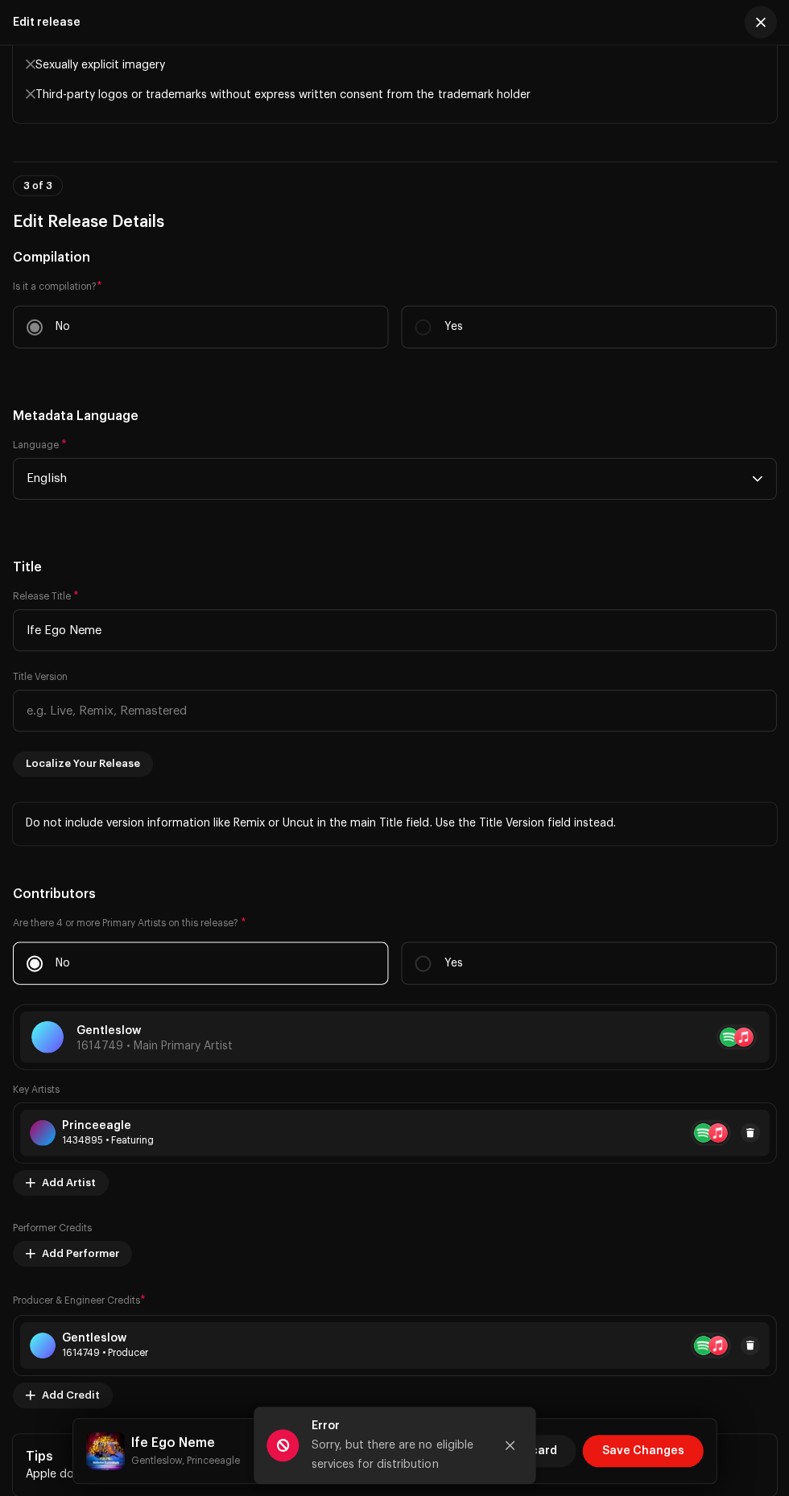
scroll to position [1359, 0]
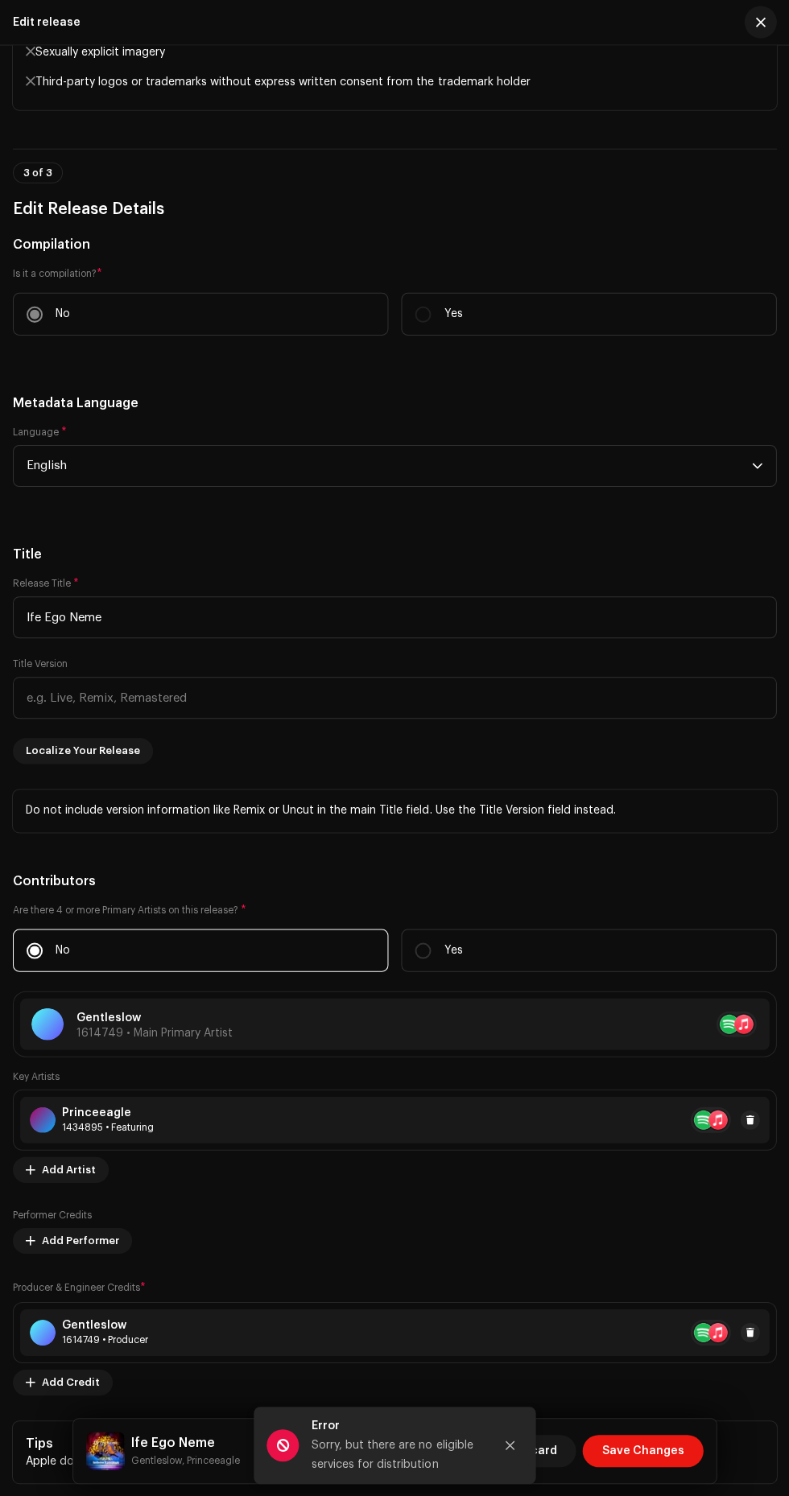
click at [682, 1447] on span "Save Changes" at bounding box center [642, 1450] width 82 height 32
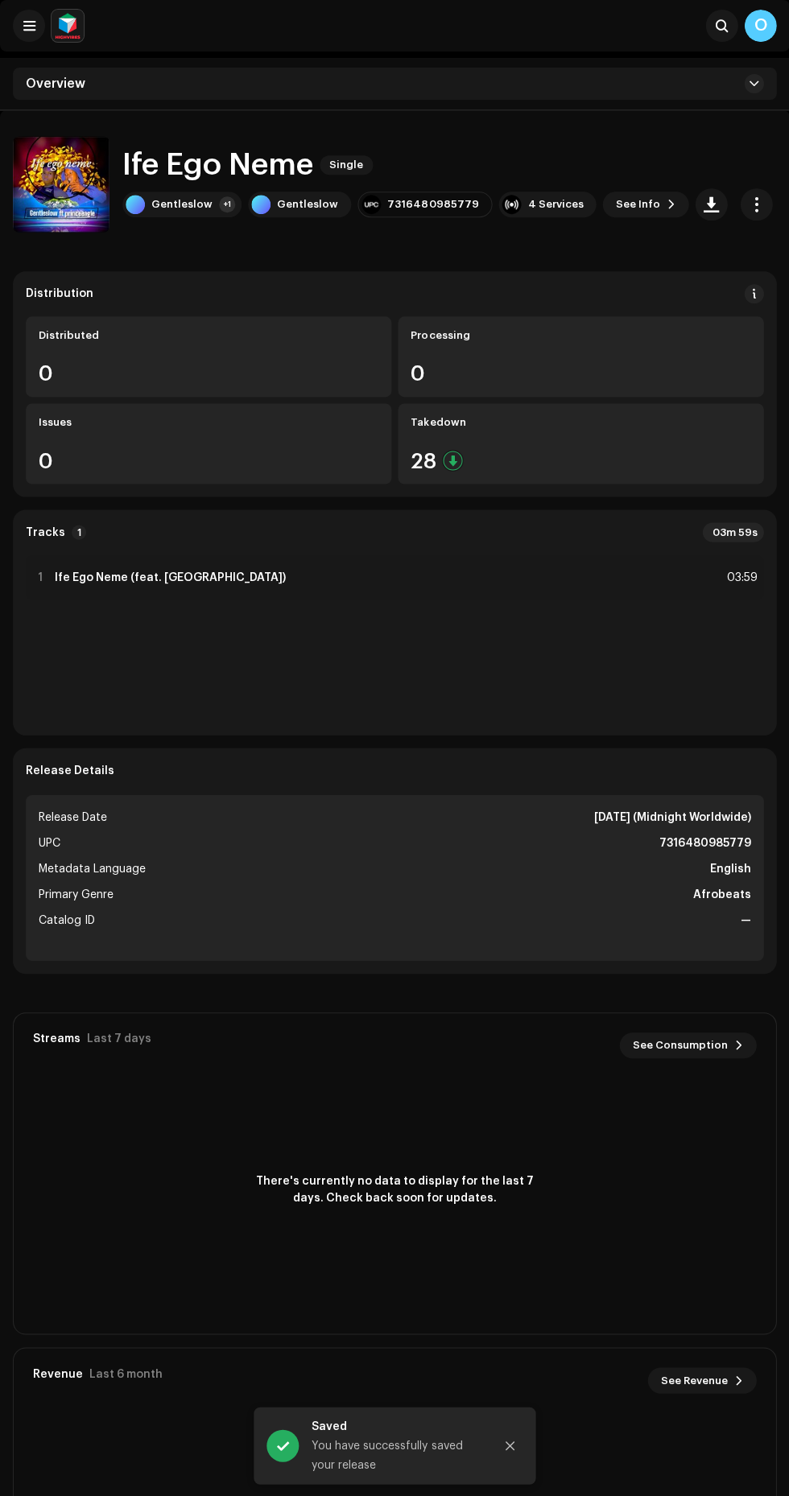
click at [107, 371] on div "0" at bounding box center [209, 373] width 340 height 21
